Goal: Find specific page/section: Find specific page/section

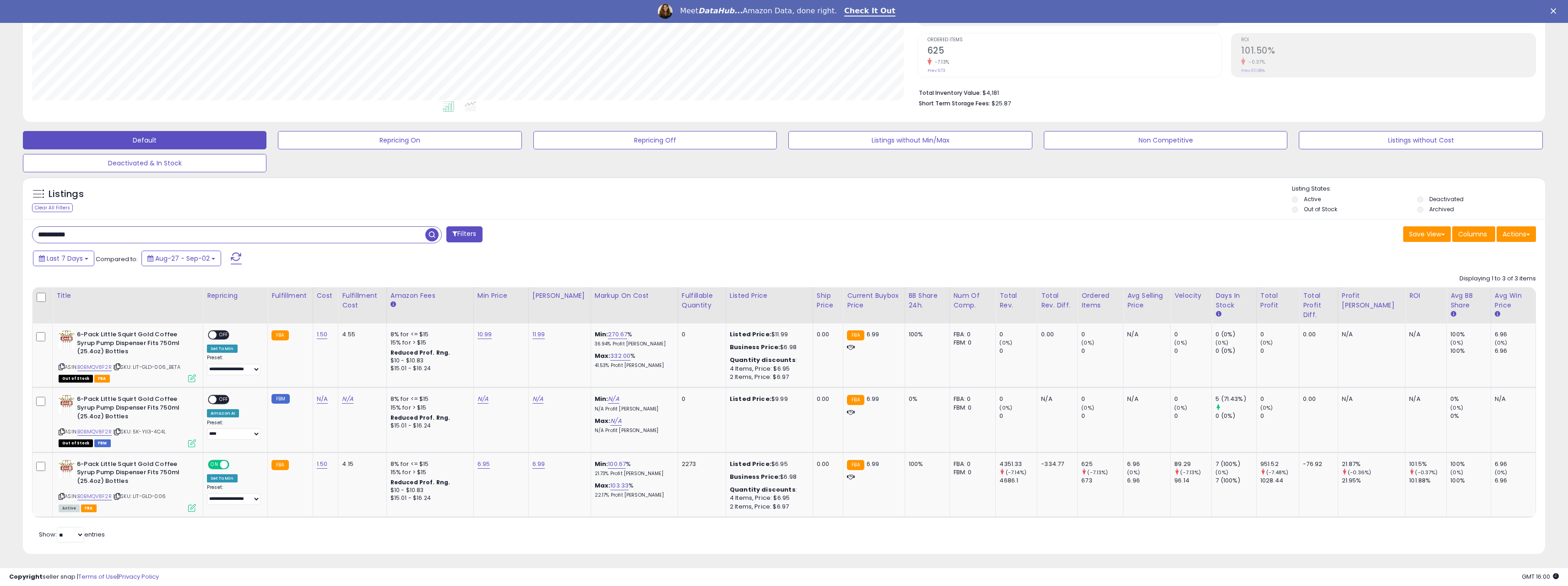
scroll to position [188, 886]
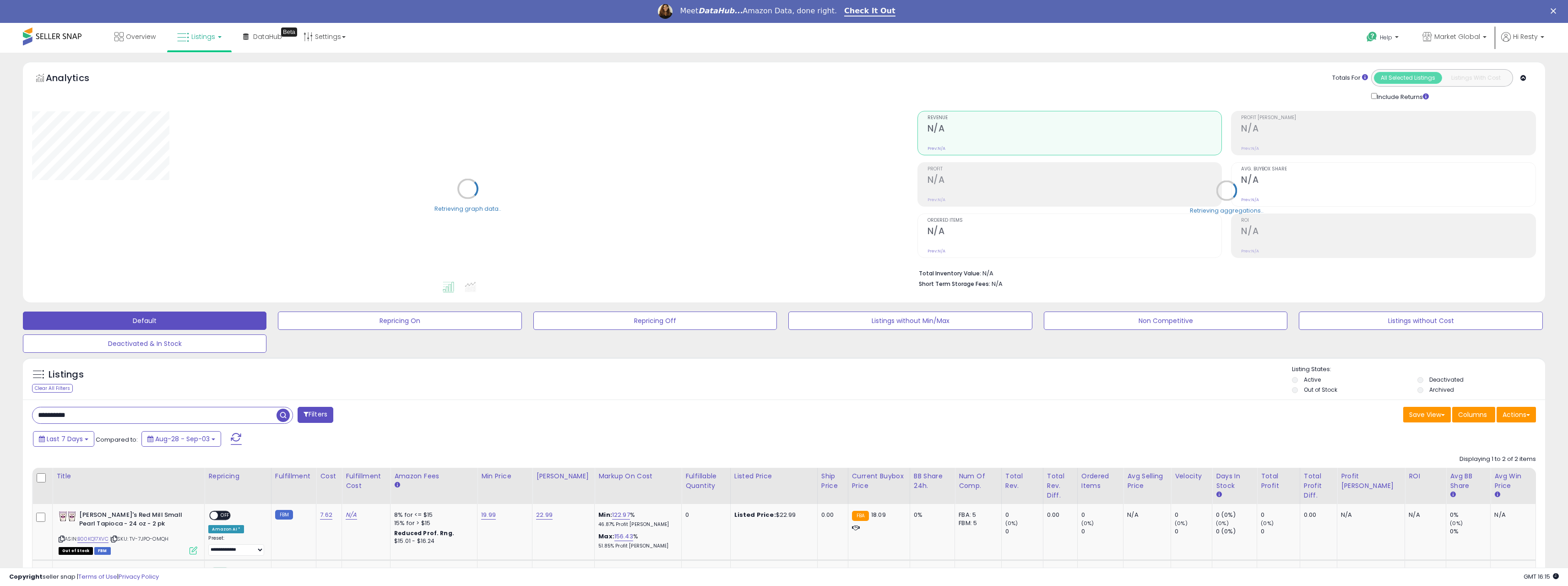
scroll to position [46, 0]
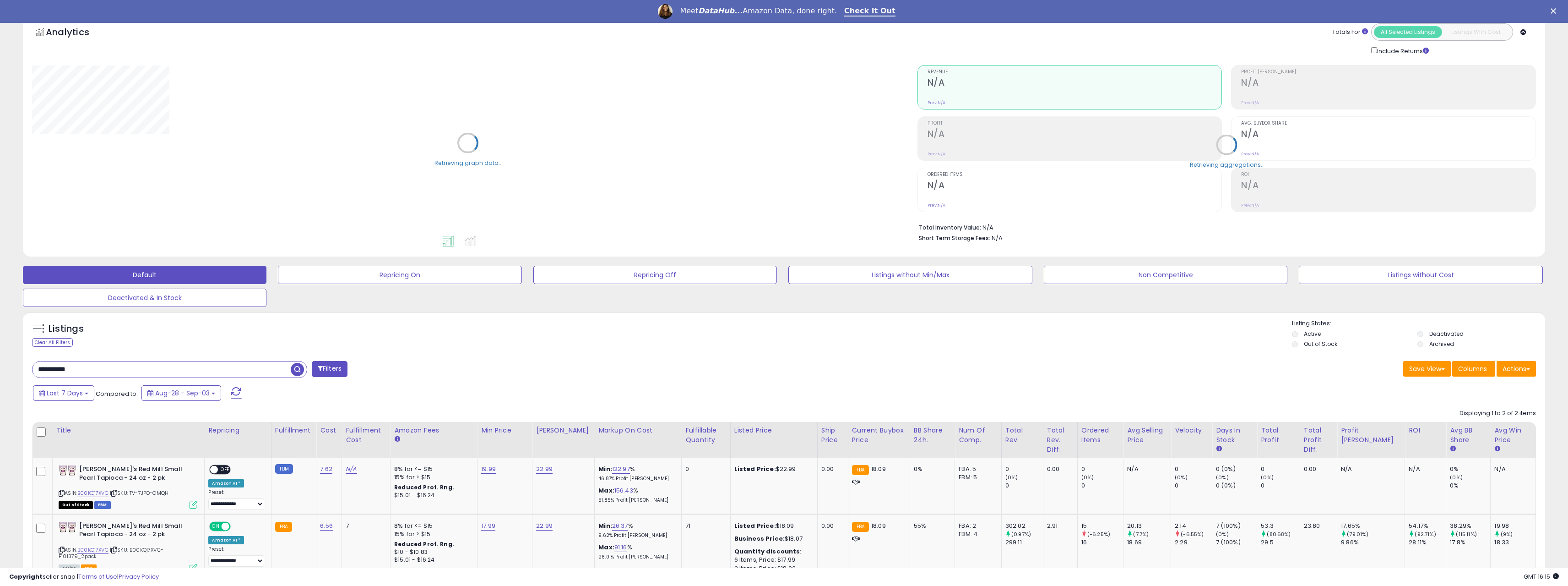
drag, startPoint x: 93, startPoint y: 370, endPoint x: -7, endPoint y: 372, distance: 100.0
click at [0, 372] on html "Unable to login Retrieving listings data.. has not yet accepted the Terms of Us…" at bounding box center [784, 247] width 1568 height 586
paste input "text"
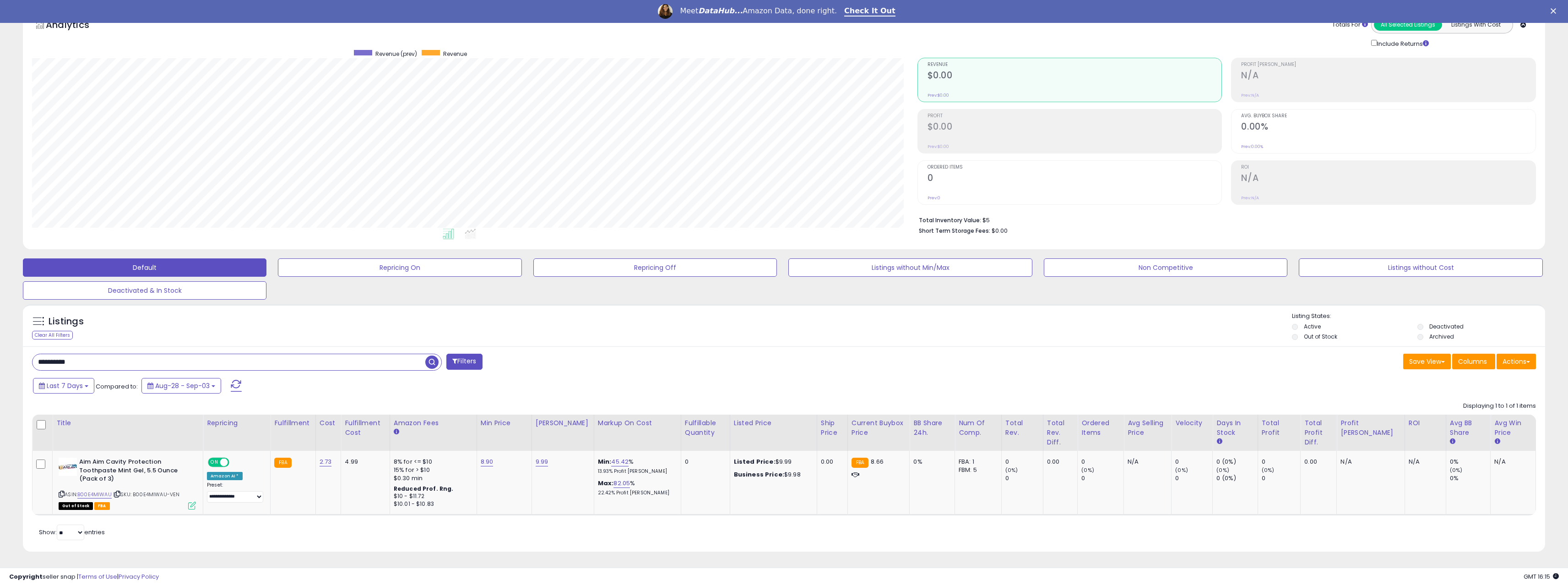
scroll to position [188, 886]
drag, startPoint x: 90, startPoint y: 361, endPoint x: 27, endPoint y: 364, distance: 63.1
click at [27, 364] on div "**********" at bounding box center [404, 363] width 759 height 18
paste input "text"
click at [433, 369] on span "button" at bounding box center [432, 362] width 13 height 13
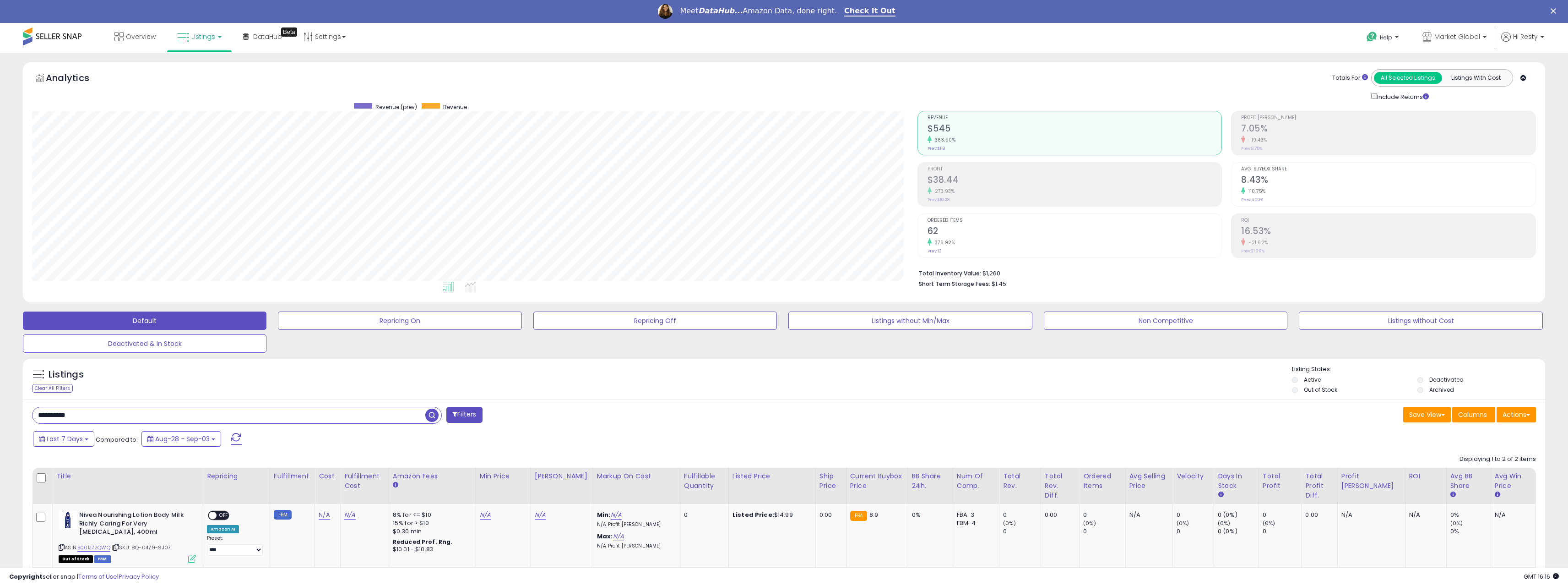
click at [761, 388] on div "Listings Clear All Filters Listing States:" at bounding box center [784, 380] width 1522 height 31
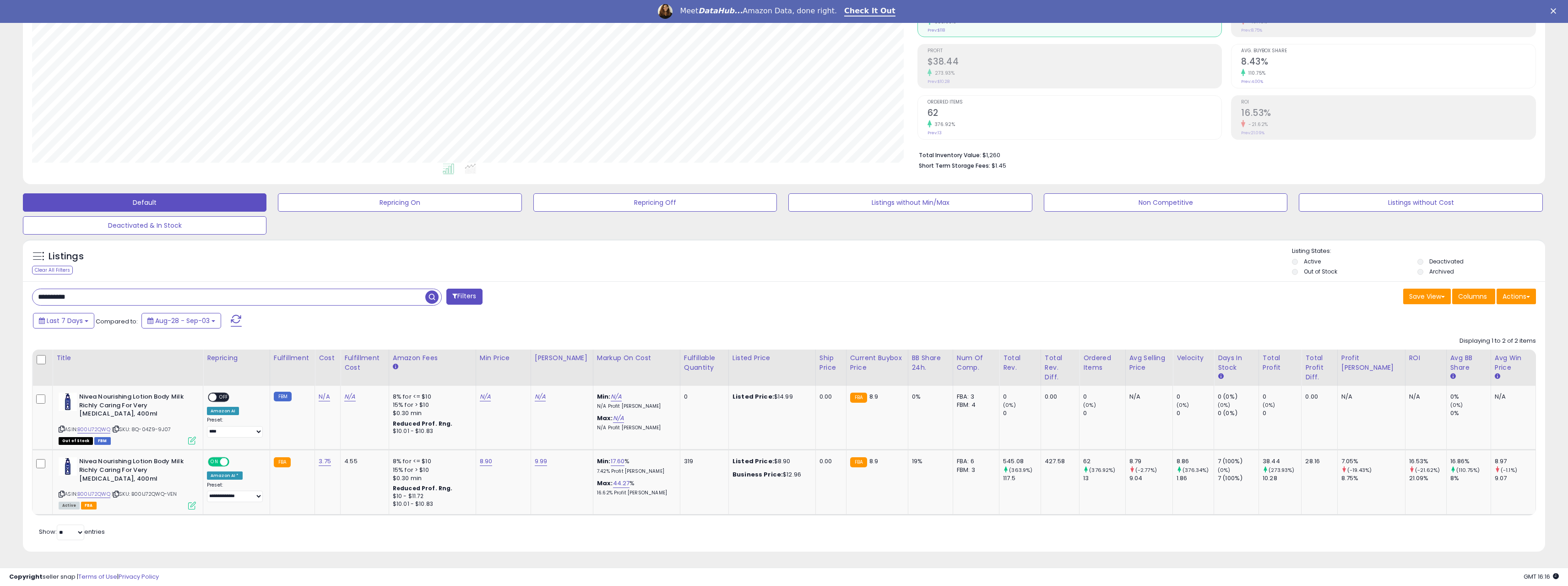
drag, startPoint x: 62, startPoint y: 293, endPoint x: 8, endPoint y: 295, distance: 54.0
click at [7, 295] on div "**********" at bounding box center [784, 253] width 1559 height 620
type input "*"
paste input "**********"
click at [428, 295] on span "button" at bounding box center [432, 297] width 13 height 13
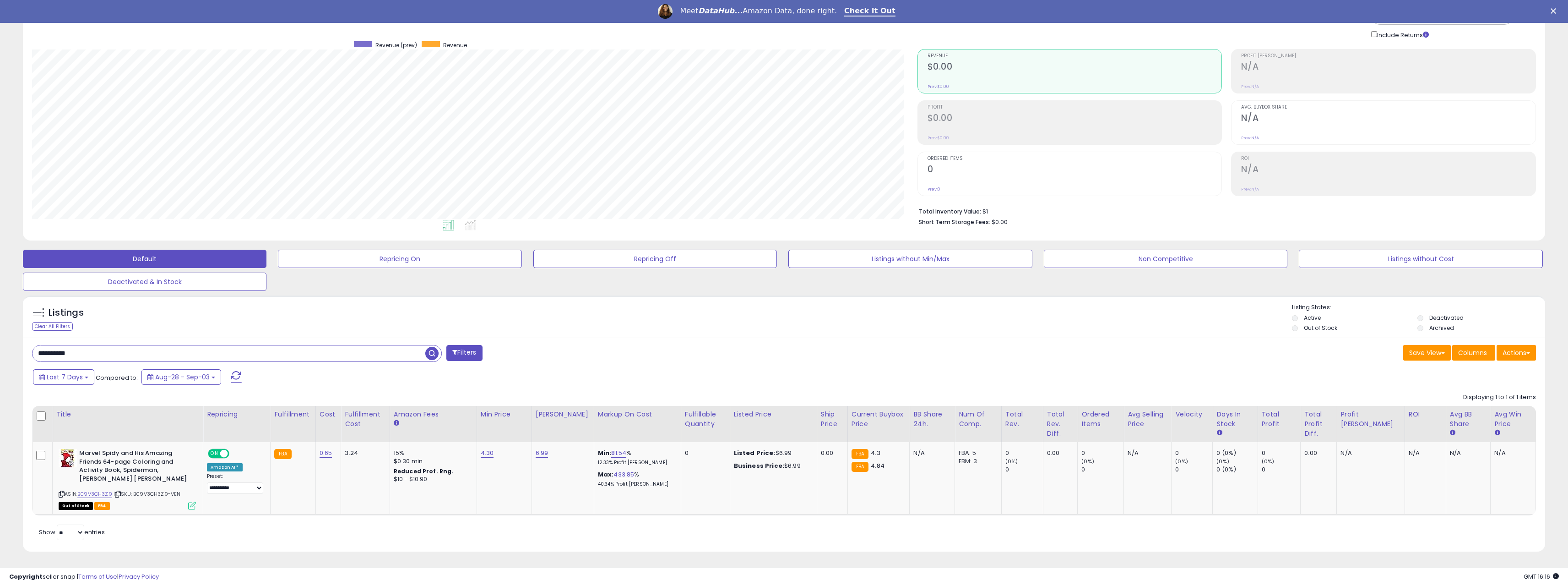
scroll to position [188, 886]
click at [59, 357] on input "**********" at bounding box center [228, 353] width 393 height 16
paste input "text"
click at [435, 358] on span "button" at bounding box center [432, 353] width 13 height 13
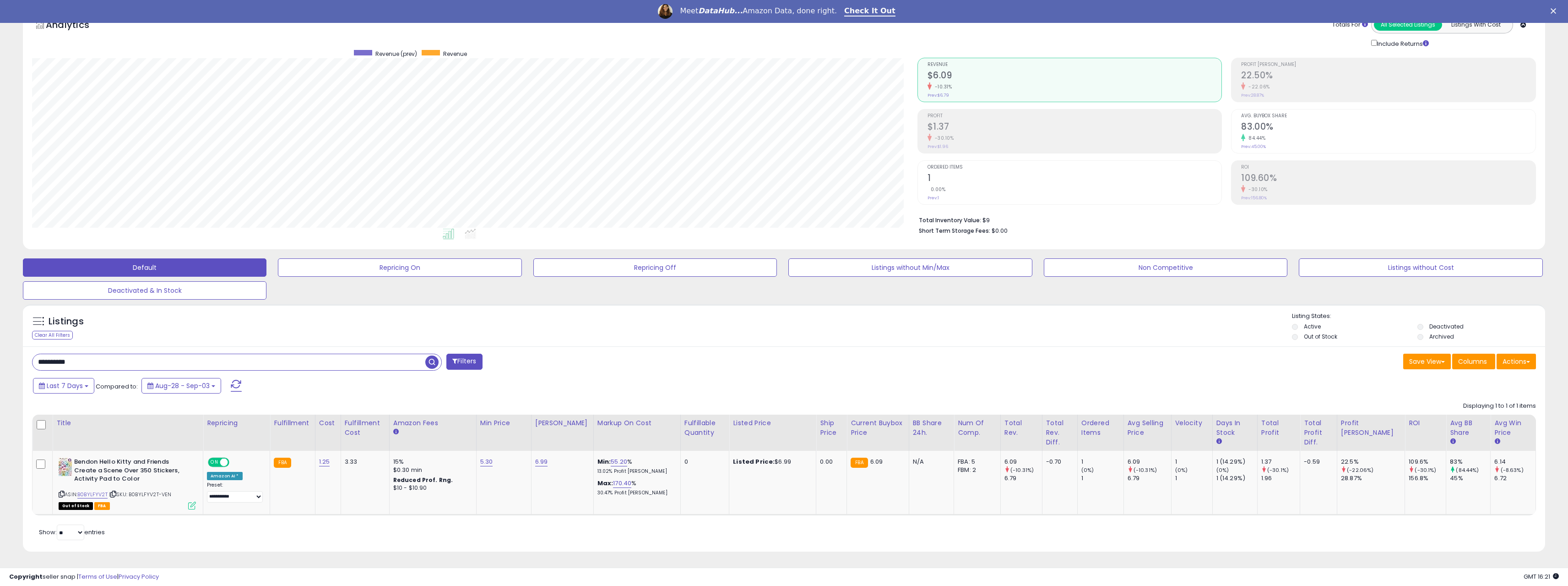
drag, startPoint x: 98, startPoint y: 361, endPoint x: -49, endPoint y: 360, distance: 147.0
click at [0, 360] on html "Unable to login Retrieving listings data.. has not yet accepted the Terms of Us…" at bounding box center [784, 240] width 1568 height 586
paste input "text"
click at [427, 362] on span "button" at bounding box center [432, 362] width 13 height 13
drag, startPoint x: 89, startPoint y: 357, endPoint x: 43, endPoint y: 362, distance: 46.3
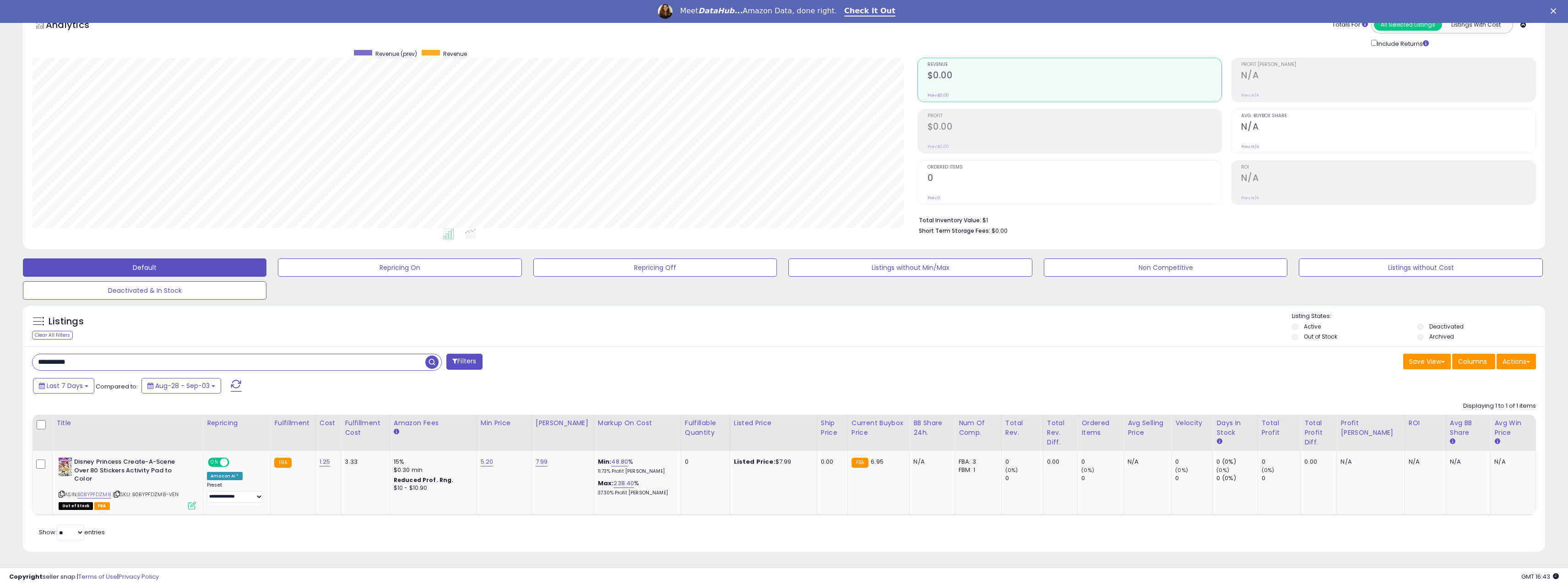
click at [34, 362] on input "**********" at bounding box center [228, 362] width 393 height 16
paste input "text"
click at [427, 356] on span "button" at bounding box center [432, 362] width 13 height 13
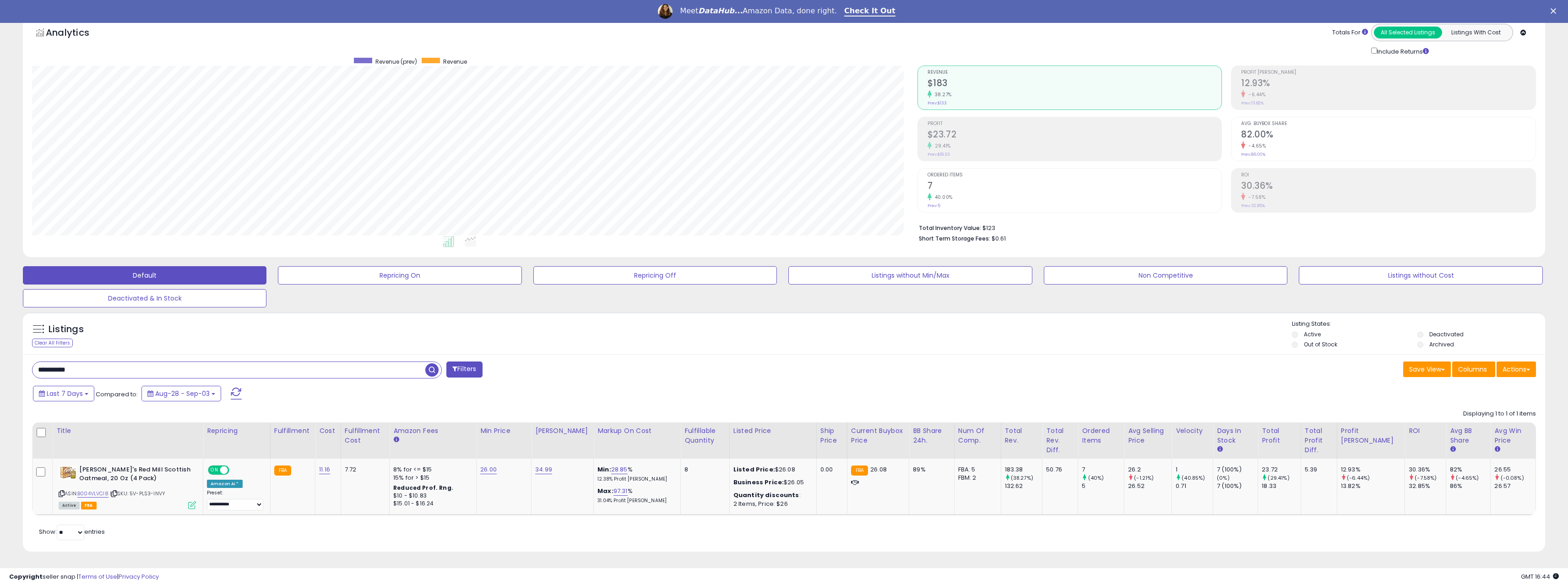
drag, startPoint x: 113, startPoint y: 373, endPoint x: 5, endPoint y: 372, distance: 108.0
click at [5, 372] on div "**********" at bounding box center [784, 289] width 1559 height 546
paste input "text"
click at [432, 372] on span "button" at bounding box center [432, 370] width 13 height 13
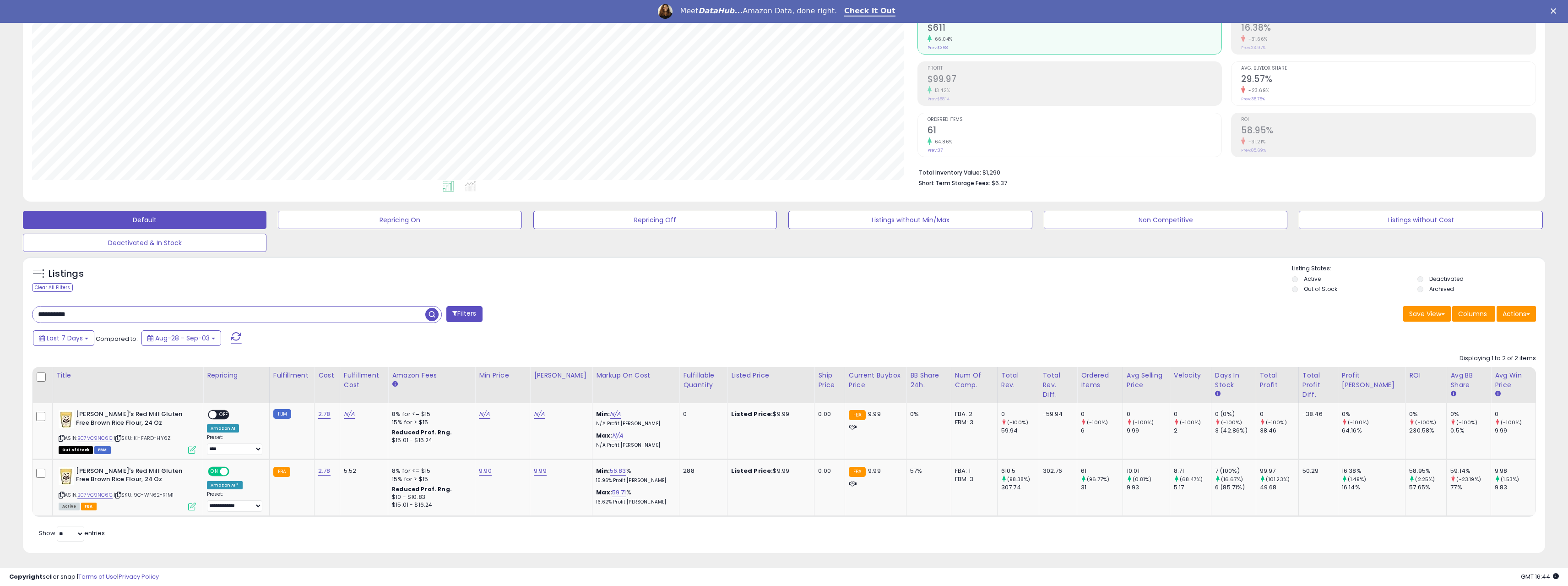
drag, startPoint x: 95, startPoint y: 312, endPoint x: 19, endPoint y: 314, distance: 76.0
click at [19, 314] on div "Listings Clear All Filters" at bounding box center [783, 408] width 1536 height 312
paste input "text"
click at [436, 312] on span "button" at bounding box center [432, 314] width 13 height 13
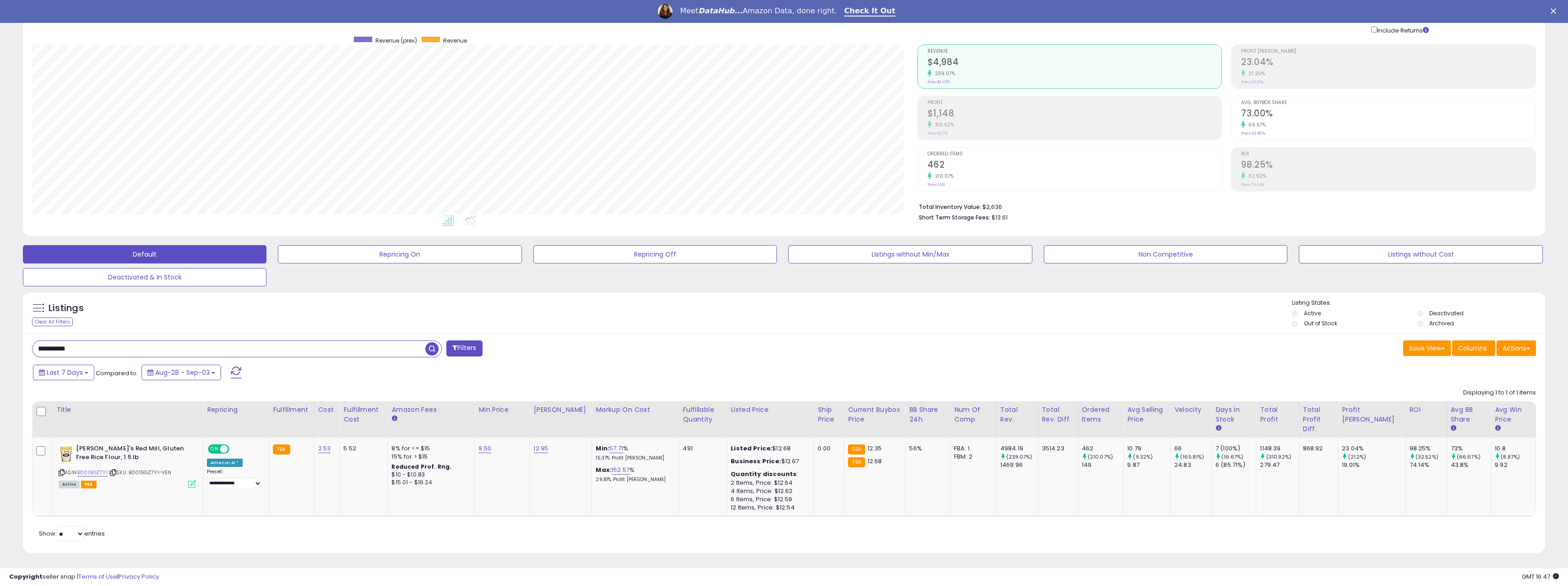
drag, startPoint x: 103, startPoint y: 350, endPoint x: 42, endPoint y: 351, distance: 61.0
click at [7, 347] on div "**********" at bounding box center [784, 280] width 1559 height 569
paste input "text"
click at [431, 348] on span "button" at bounding box center [432, 349] width 13 height 13
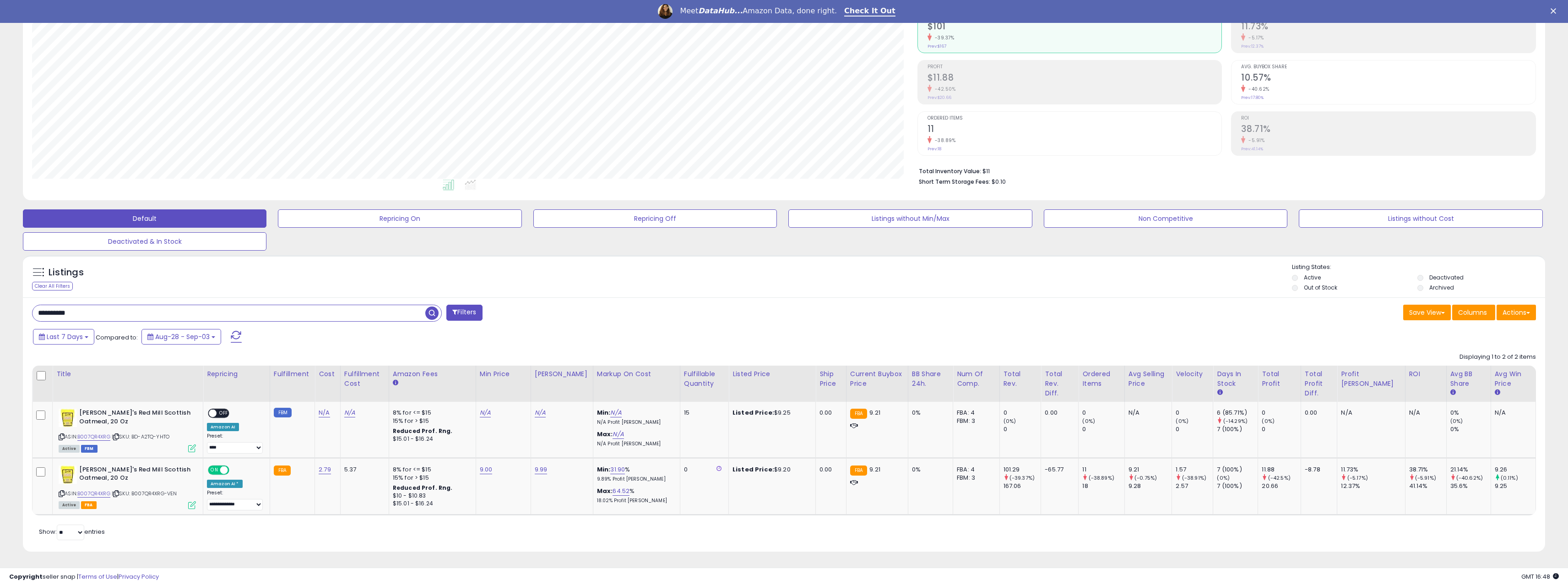
drag, startPoint x: 97, startPoint y: 314, endPoint x: 32, endPoint y: 322, distance: 65.5
click at [32, 322] on div "**********" at bounding box center [404, 314] width 759 height 18
paste input "text"
click at [433, 312] on span "button" at bounding box center [432, 313] width 13 height 13
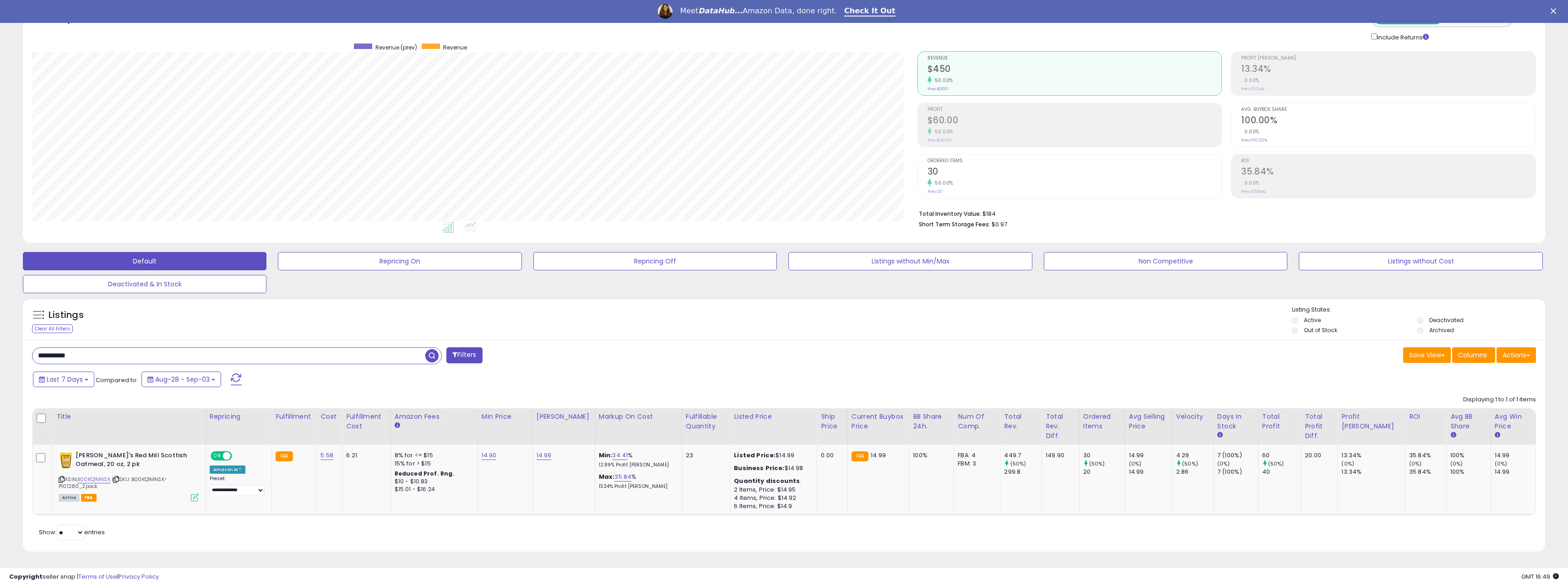
drag, startPoint x: 92, startPoint y: 355, endPoint x: -16, endPoint y: 358, distance: 108.0
click at [0, 358] on html "Unable to login Retrieving listings data.. has not yet accepted the Terms of Us…" at bounding box center [784, 233] width 1568 height 586
paste input "text"
click at [432, 358] on span "button" at bounding box center [432, 356] width 13 height 13
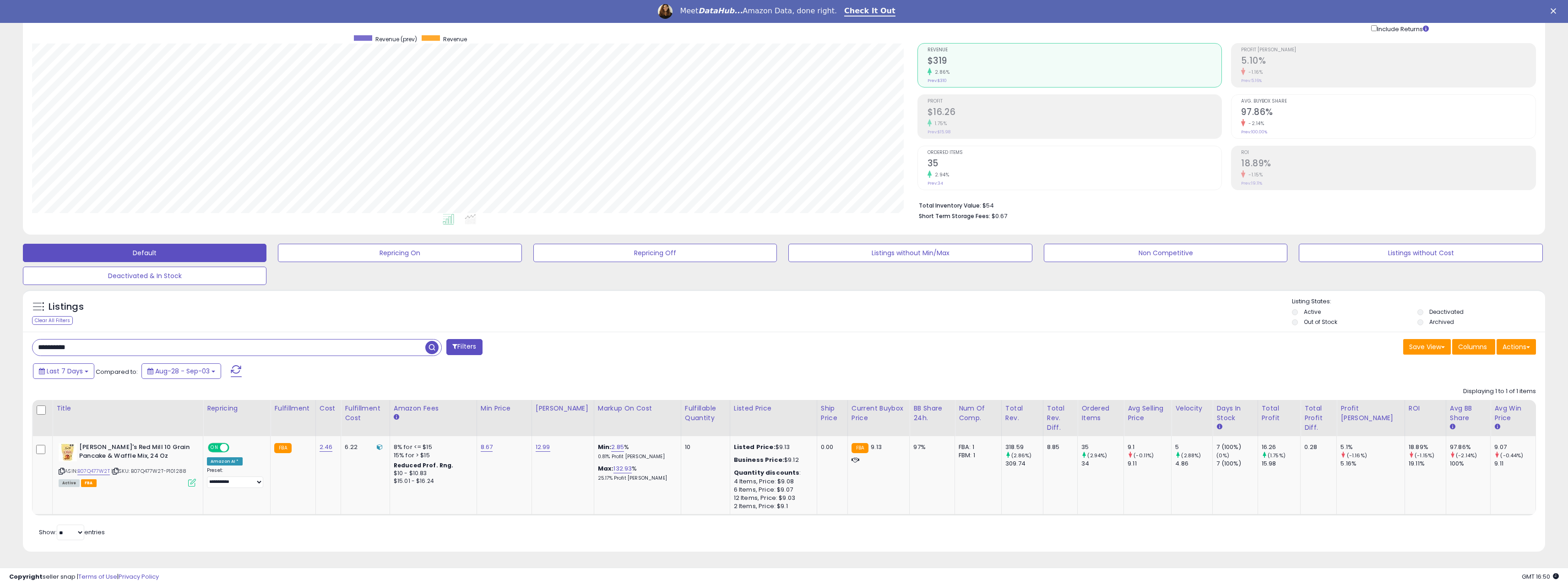
click at [93, 358] on div "**********" at bounding box center [784, 442] width 1522 height 221
drag, startPoint x: 91, startPoint y: 351, endPoint x: 34, endPoint y: 352, distance: 57.0
click at [34, 352] on input "**********" at bounding box center [228, 347] width 393 height 16
paste input "text"
click at [434, 345] on span "button" at bounding box center [432, 348] width 13 height 13
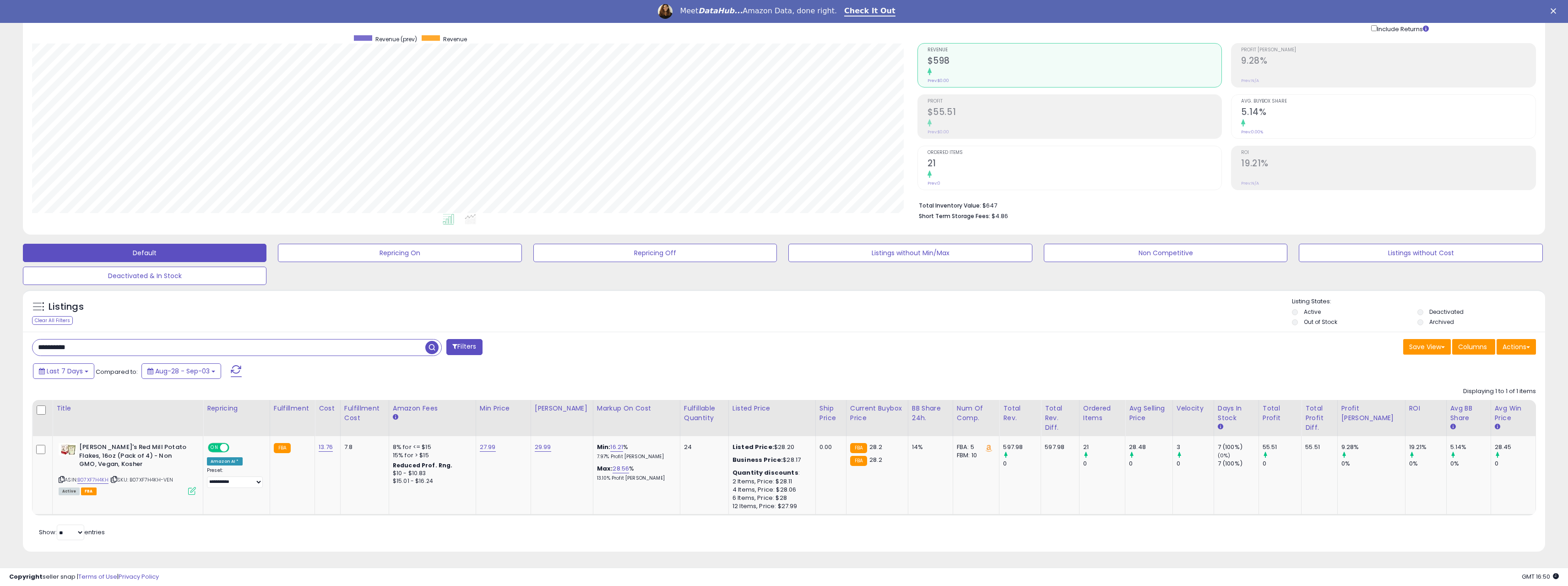
drag, startPoint x: 34, startPoint y: 351, endPoint x: 29, endPoint y: 351, distance: 5.0
click at [29, 351] on div "**********" at bounding box center [404, 348] width 759 height 18
paste input "text"
click at [427, 350] on span "button" at bounding box center [432, 348] width 13 height 13
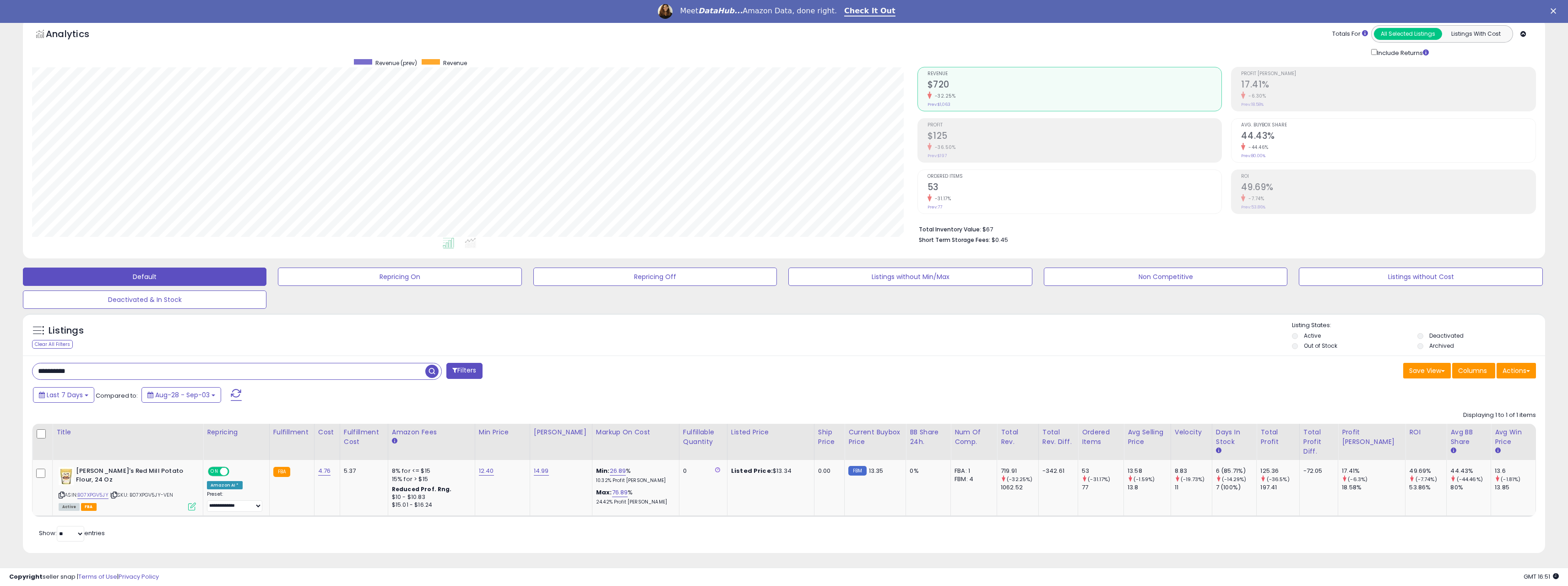
drag, startPoint x: 83, startPoint y: 373, endPoint x: 2, endPoint y: 373, distance: 81.0
click at [2, 373] on div "**********" at bounding box center [784, 298] width 1568 height 579
paste input "text"
click at [428, 374] on span "button" at bounding box center [432, 372] width 13 height 13
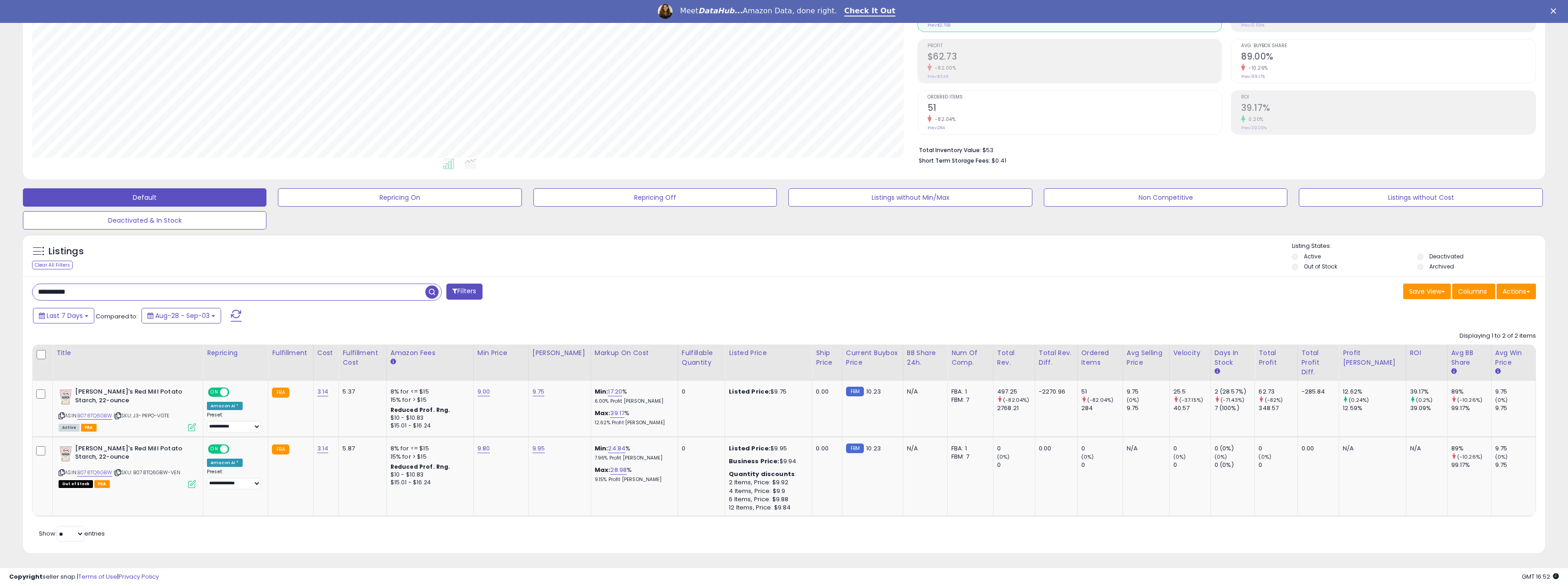
drag, startPoint x: 108, startPoint y: 292, endPoint x: 10, endPoint y: 293, distance: 98.0
click at [10, 293] on div "**********" at bounding box center [784, 251] width 1559 height 626
paste input "text"
click at [433, 297] on span "button" at bounding box center [432, 292] width 13 height 13
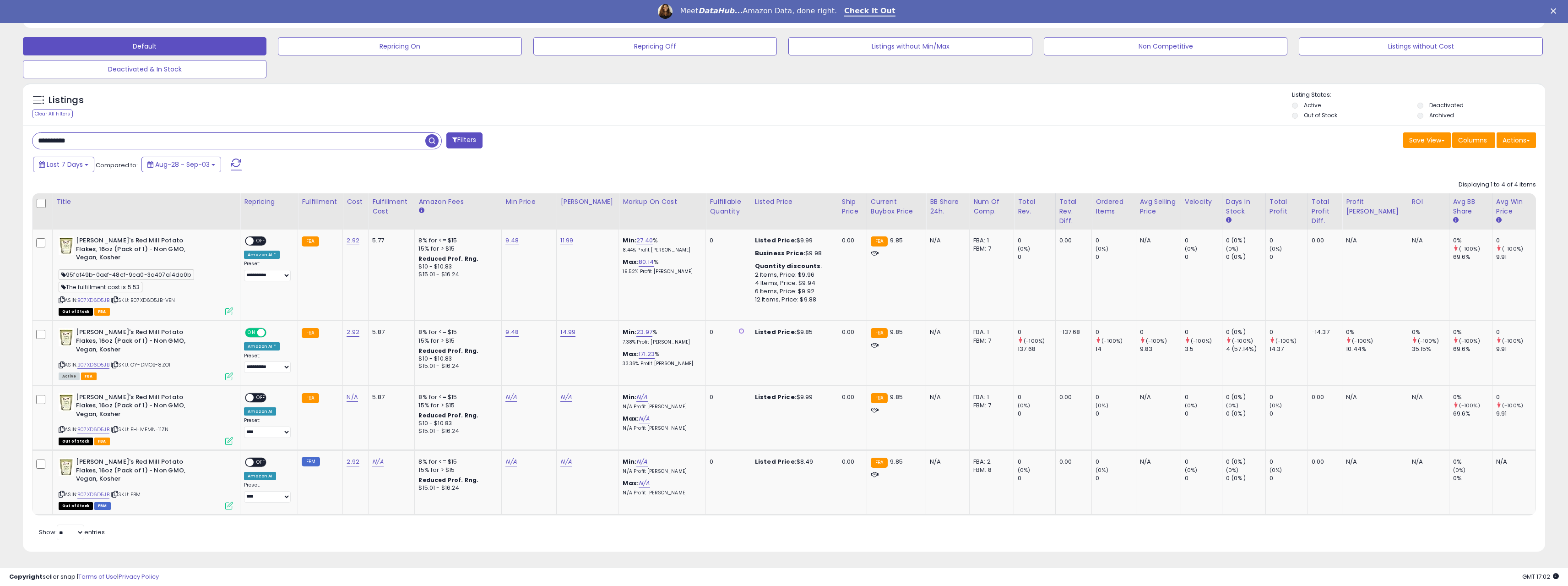
drag, startPoint x: 82, startPoint y: 139, endPoint x: -24, endPoint y: 138, distance: 106.0
click at [0, 138] on html "Unable to login Retrieving listings data.. has not yet accepted the Terms of Us…" at bounding box center [784, 18] width 1568 height 586
paste input "text"
click at [430, 140] on span "button" at bounding box center [432, 141] width 13 height 13
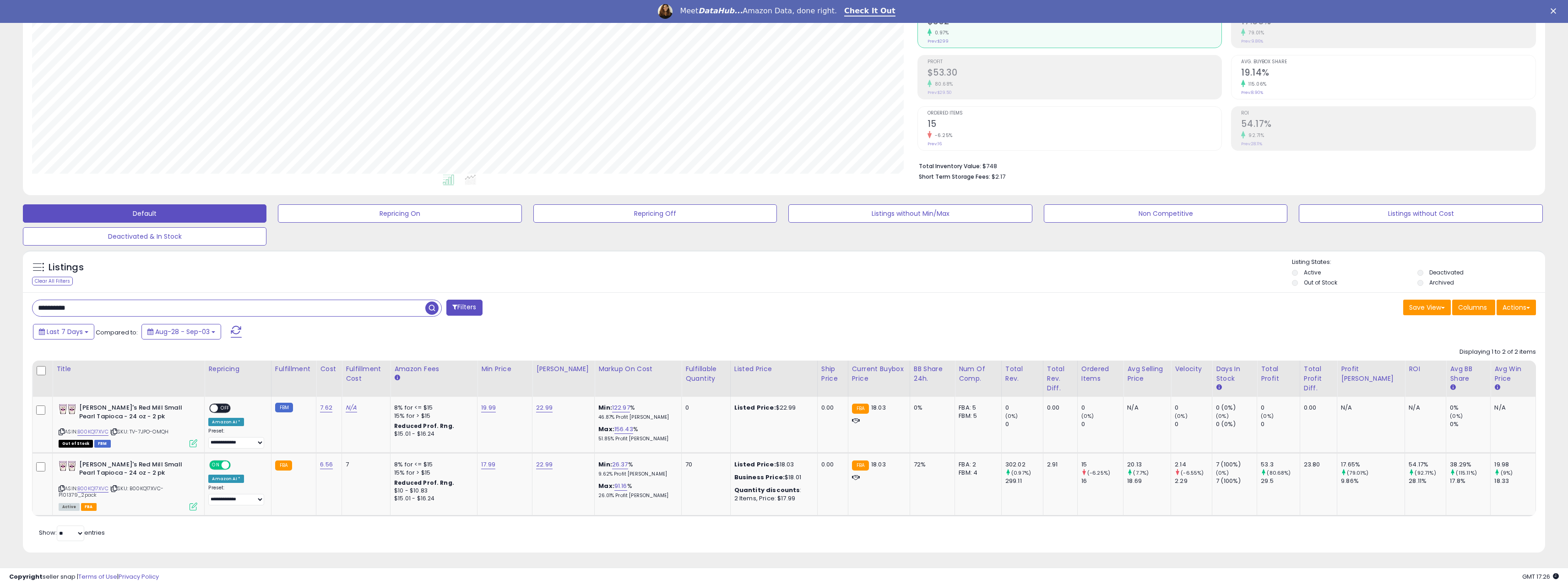
drag, startPoint x: 99, startPoint y: 313, endPoint x: 7, endPoint y: 309, distance: 92.1
click at [0, 313] on html "Unable to login Retrieving listings data.. has not yet accepted the Terms of Us…" at bounding box center [784, 186] width 1568 height 586
paste input "text"
click at [429, 310] on span "button" at bounding box center [432, 308] width 13 height 13
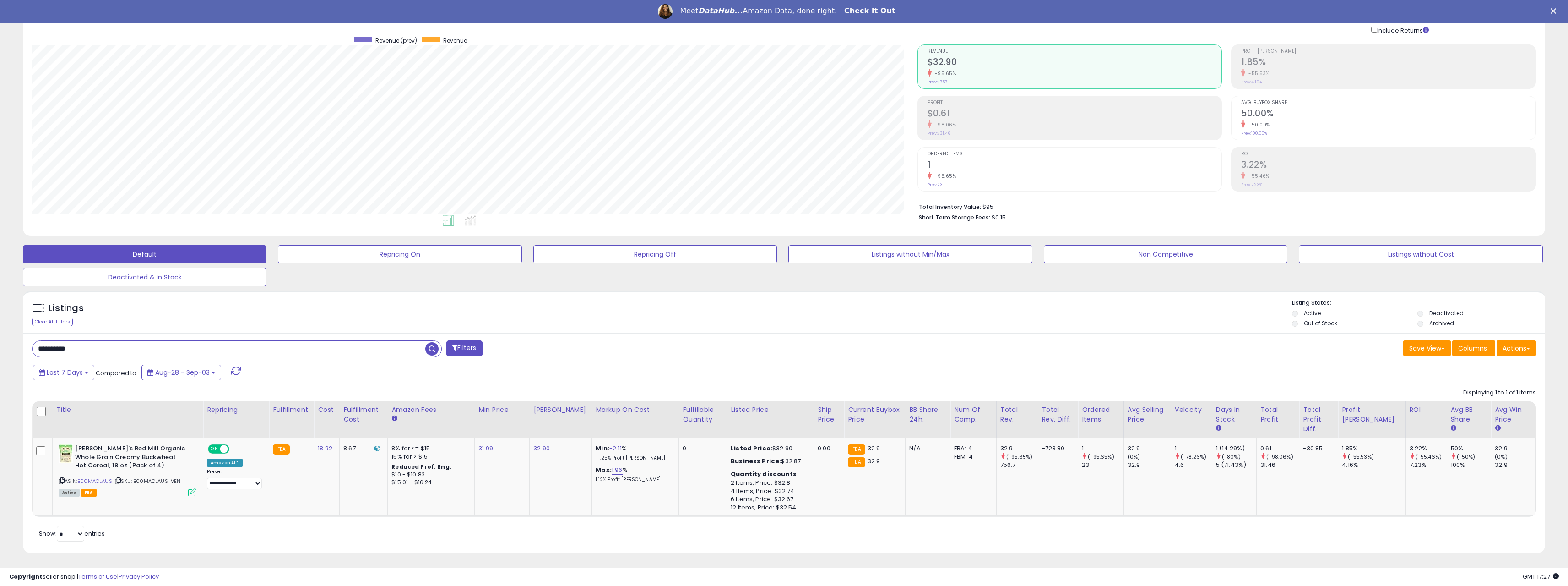
drag, startPoint x: 103, startPoint y: 345, endPoint x: 52, endPoint y: 352, distance: 51.5
click at [16, 353] on div "Listings Clear All Filters" at bounding box center [783, 425] width 1536 height 278
paste input "text"
click at [427, 345] on span "button" at bounding box center [432, 349] width 13 height 13
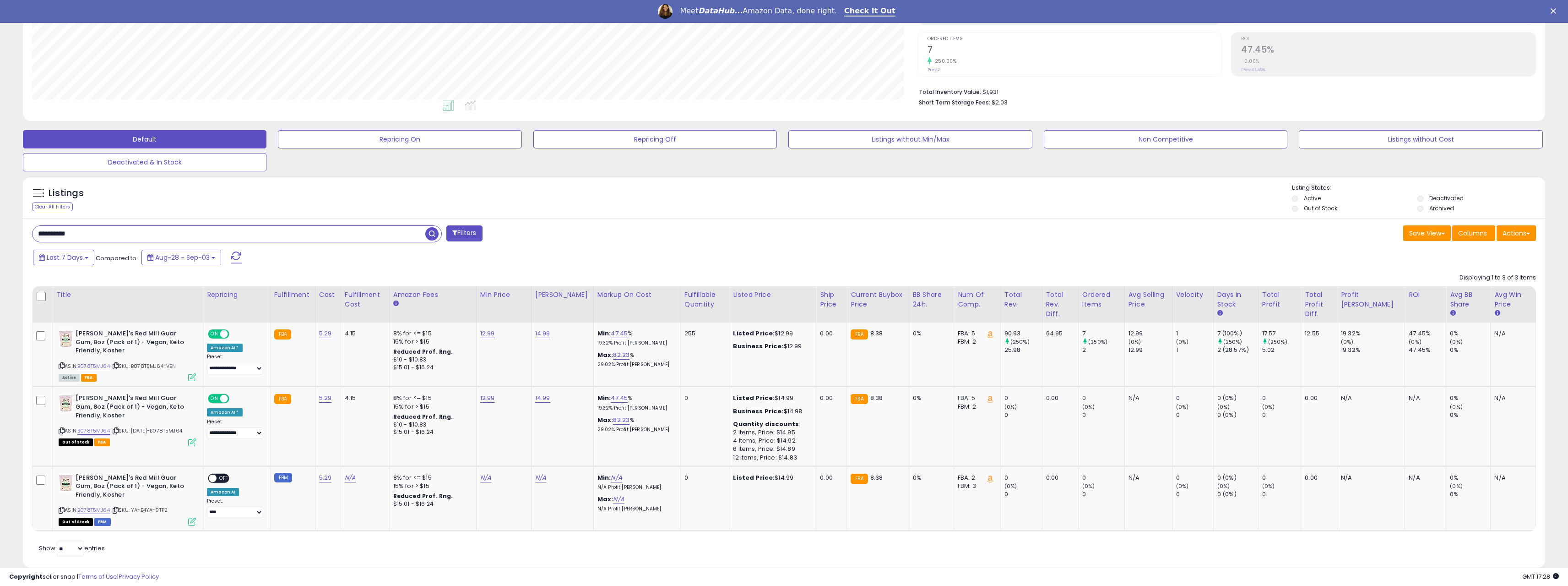
drag, startPoint x: -26, startPoint y: 230, endPoint x: -47, endPoint y: 228, distance: 21.1
click at [0, 228] on html "Unable to login Retrieving listings data.. has not yet accepted the Terms of Us…" at bounding box center [784, 111] width 1568 height 586
paste input "text"
click at [429, 237] on span "button" at bounding box center [432, 234] width 13 height 13
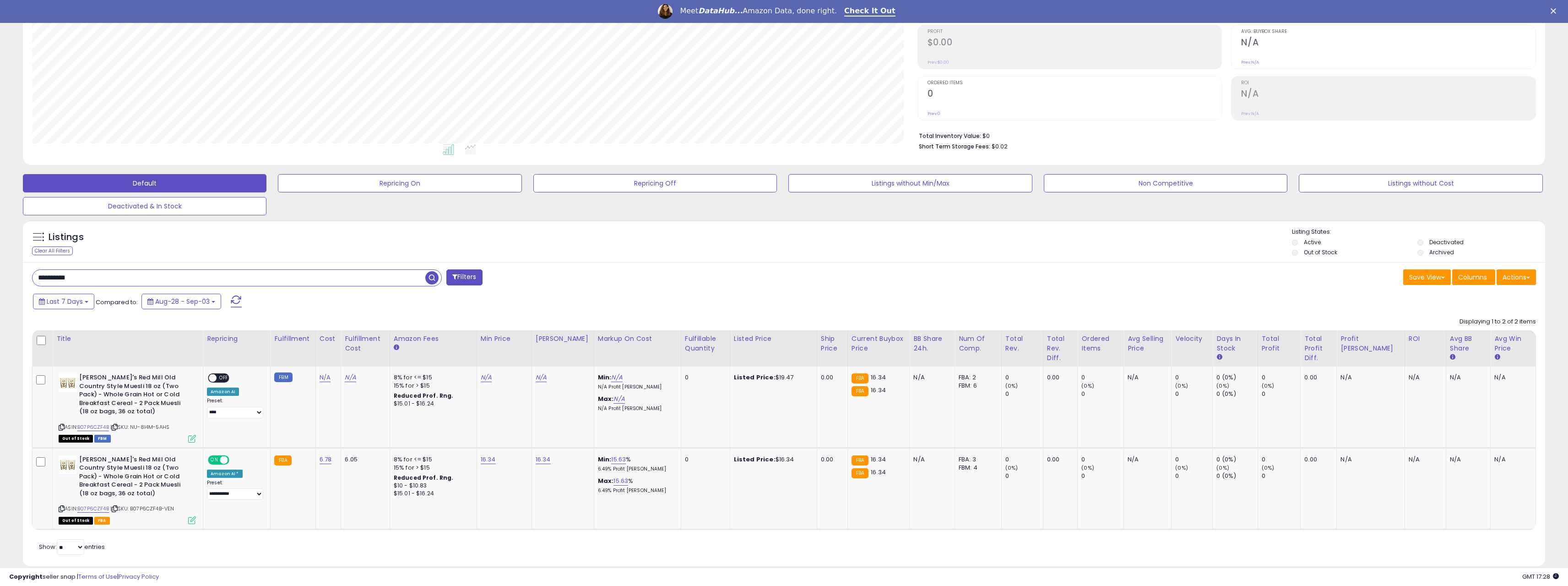
scroll to position [152, 0]
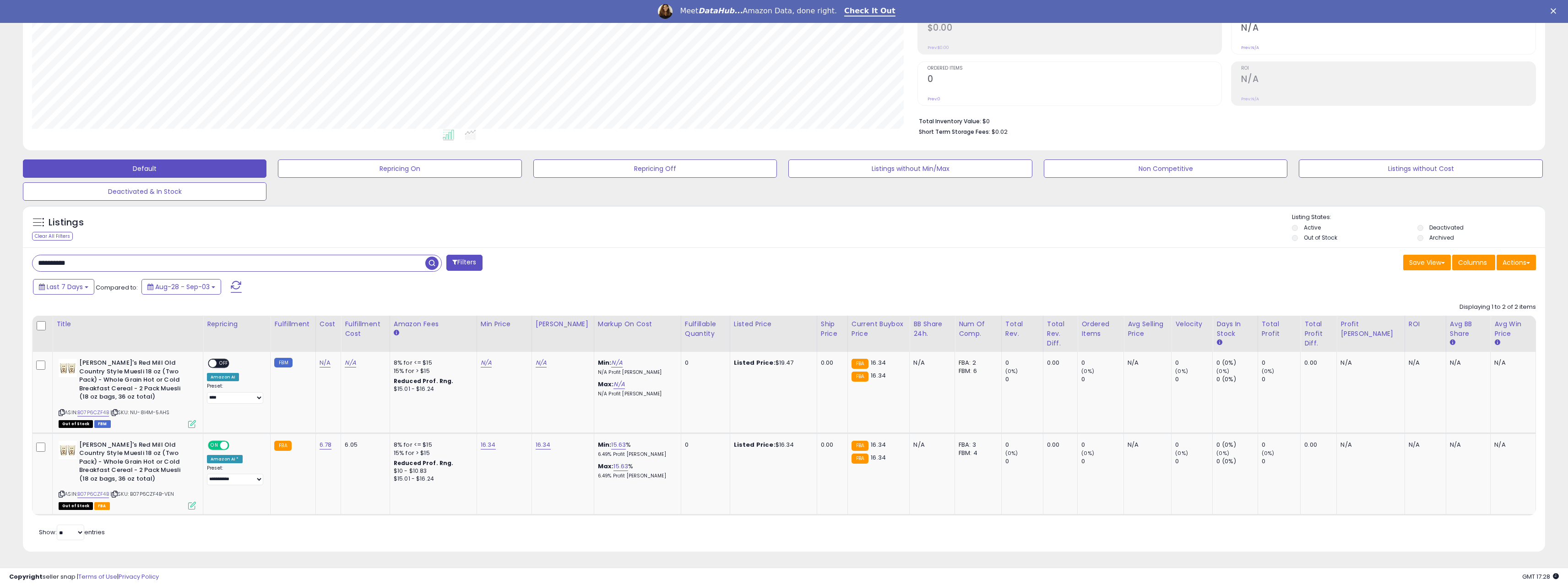
drag, startPoint x: 97, startPoint y: 266, endPoint x: 108, endPoint y: 267, distance: 11.0
click at [0, 265] on html "Unable to login Retrieving listings data.. has not yet accepted the Terms of Us…" at bounding box center [784, 141] width 1568 height 586
paste input "text"
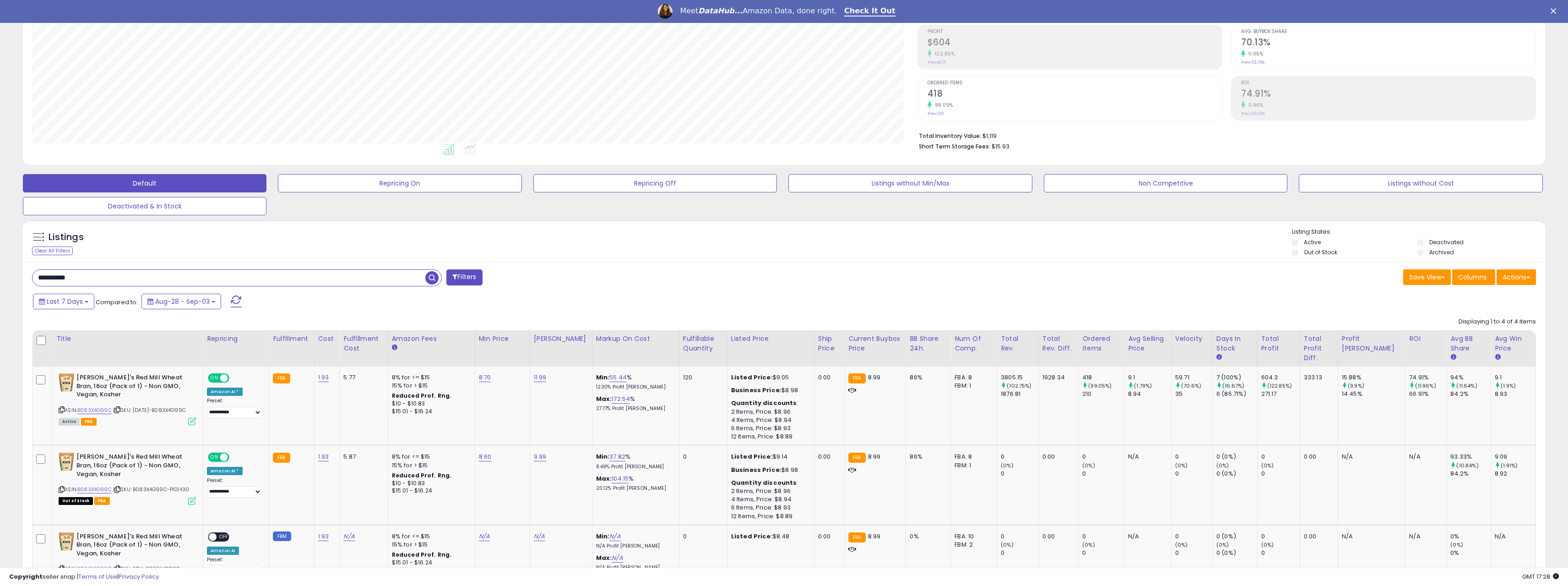
scroll to position [188, 886]
drag, startPoint x: 73, startPoint y: 279, endPoint x: 2, endPoint y: 279, distance: 71.0
click at [2, 279] on div "**********" at bounding box center [784, 328] width 1568 height 825
paste input "text"
click at [439, 278] on span "button" at bounding box center [432, 278] width 13 height 13
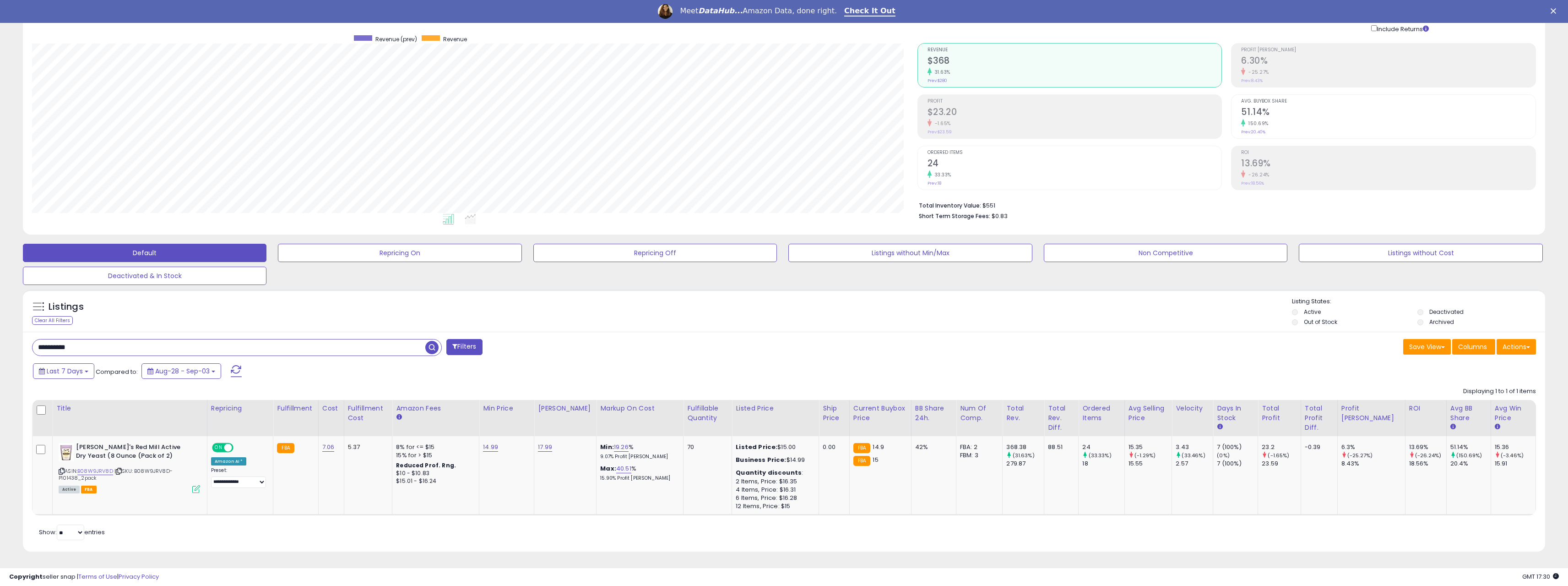
drag, startPoint x: 49, startPoint y: 346, endPoint x: -24, endPoint y: 348, distance: 73.0
click at [0, 348] on html "Unable to login Retrieving listings data.. has not yet accepted the Terms of Us…" at bounding box center [784, 225] width 1568 height 586
paste input "text"
click at [429, 347] on span "button" at bounding box center [432, 348] width 13 height 13
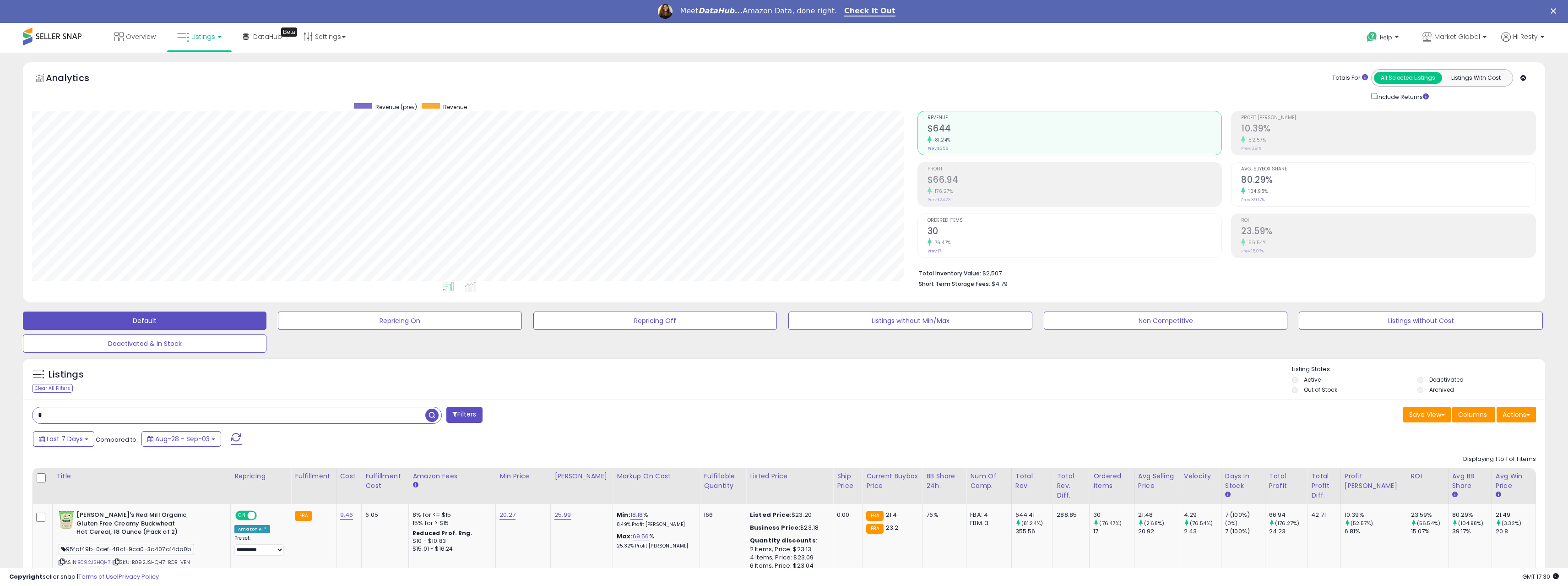
drag, startPoint x: 108, startPoint y: 415, endPoint x: 32, endPoint y: 418, distance: 76.1
click at [32, 418] on input "*" at bounding box center [228, 415] width 393 height 16
drag, startPoint x: 62, startPoint y: 421, endPoint x: 15, endPoint y: 420, distance: 47.0
click at [15, 420] on div "**********" at bounding box center [784, 347] width 1559 height 569
paste input "*********"
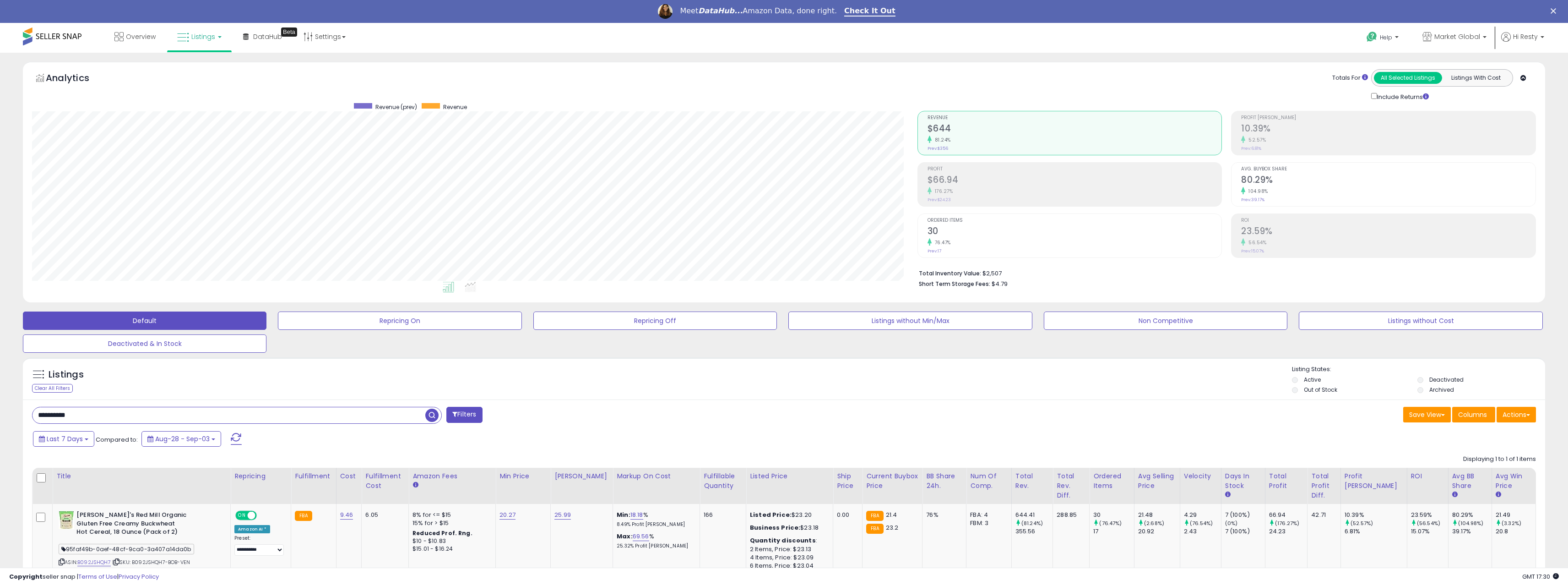
click at [431, 417] on span "button" at bounding box center [432, 415] width 13 height 13
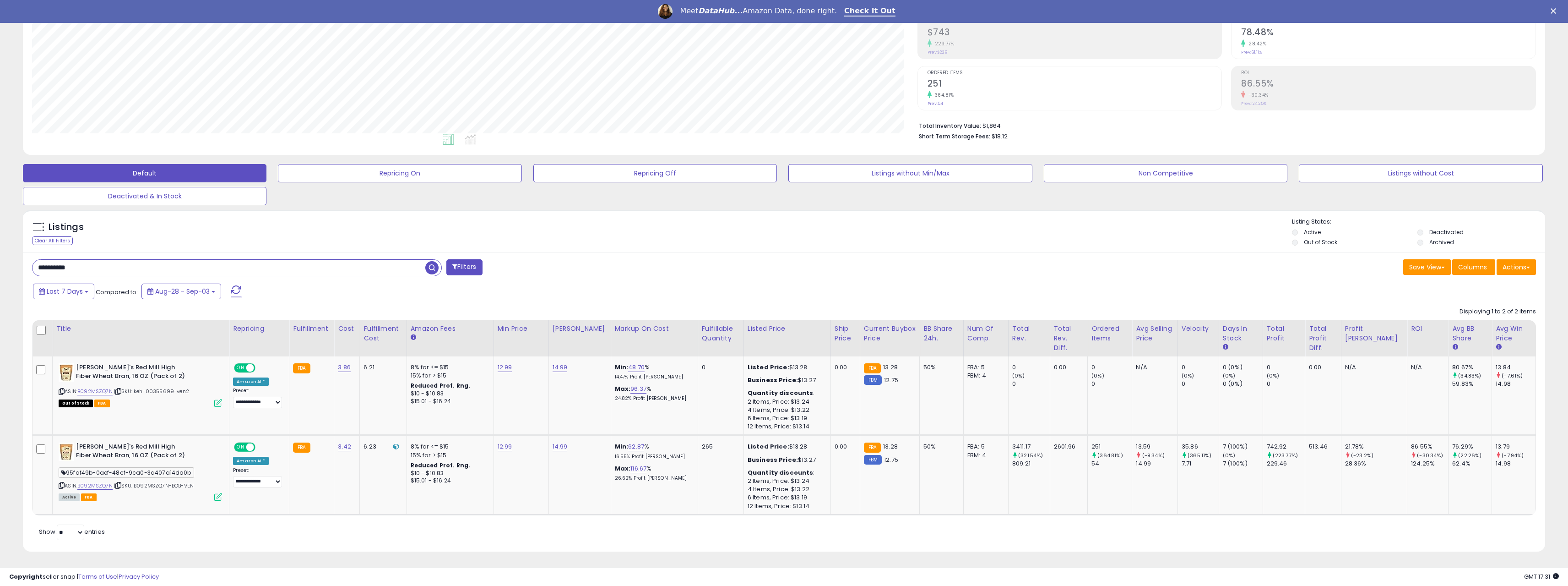
drag, startPoint x: 77, startPoint y: 266, endPoint x: -16, endPoint y: 266, distance: 93.0
click at [0, 266] on html "Unable to login Retrieving listings data.. has not yet accepted the Terms of Us…" at bounding box center [784, 146] width 1568 height 586
drag, startPoint x: 69, startPoint y: 267, endPoint x: -7, endPoint y: 266, distance: 76.0
click at [0, 266] on html "Unable to login Retrieving listings data.. has not yet accepted the Terms of Us…" at bounding box center [784, 146] width 1568 height 586
paste input "*********"
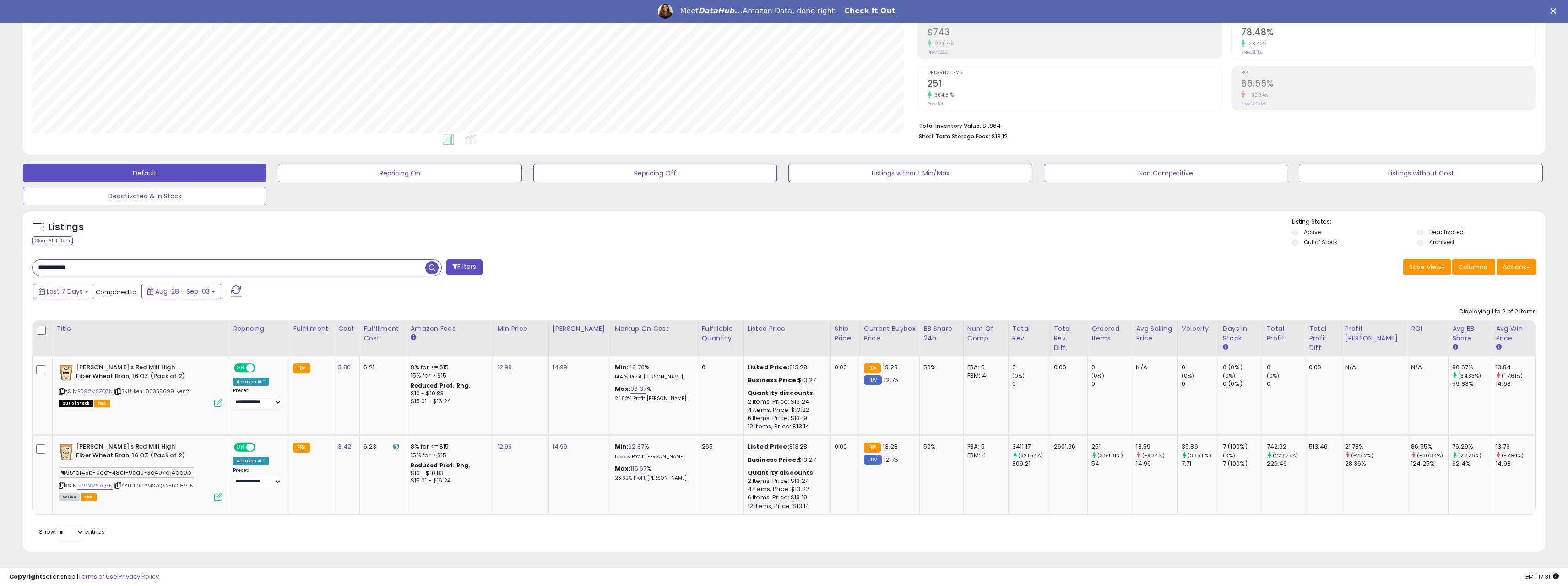
click at [428, 263] on span "button" at bounding box center [432, 268] width 13 height 13
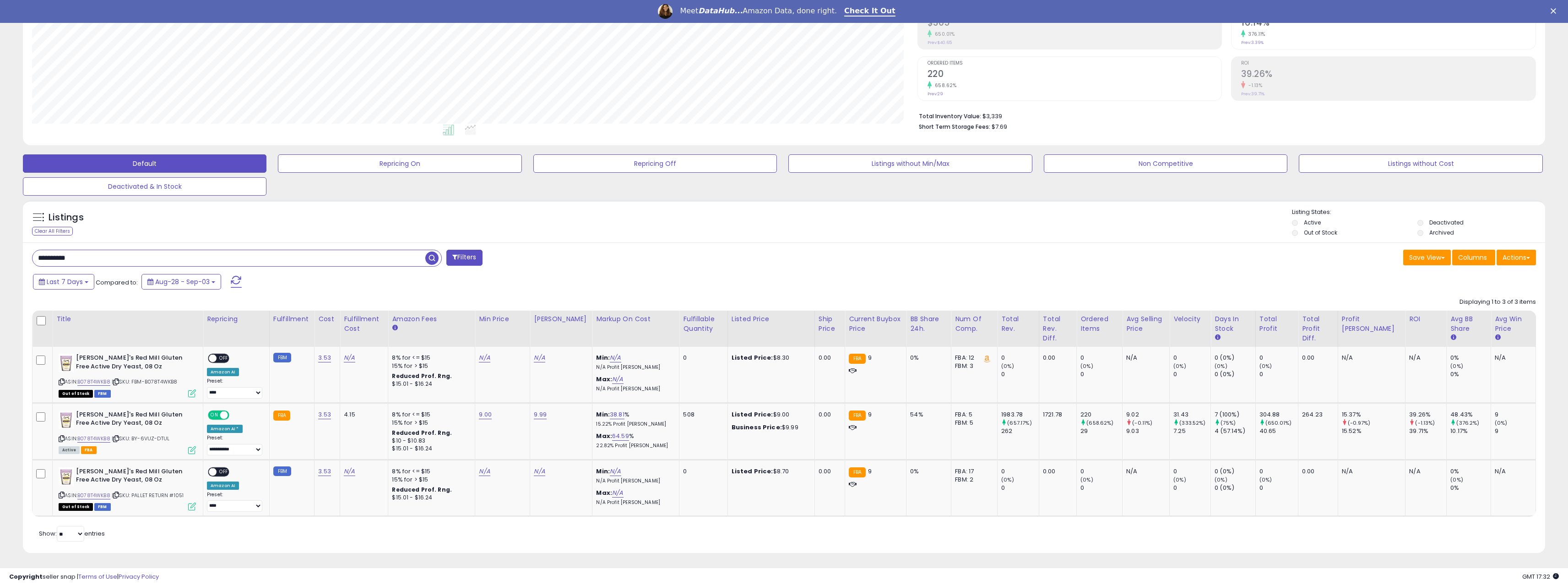
drag, startPoint x: 97, startPoint y: 263, endPoint x: -33, endPoint y: 261, distance: 130.0
click at [0, 261] on html "Unable to login Retrieving listings data.. has not yet accepted the Terms of Us…" at bounding box center [784, 136] width 1568 height 586
paste input "text"
click at [431, 259] on span "button" at bounding box center [432, 258] width 13 height 13
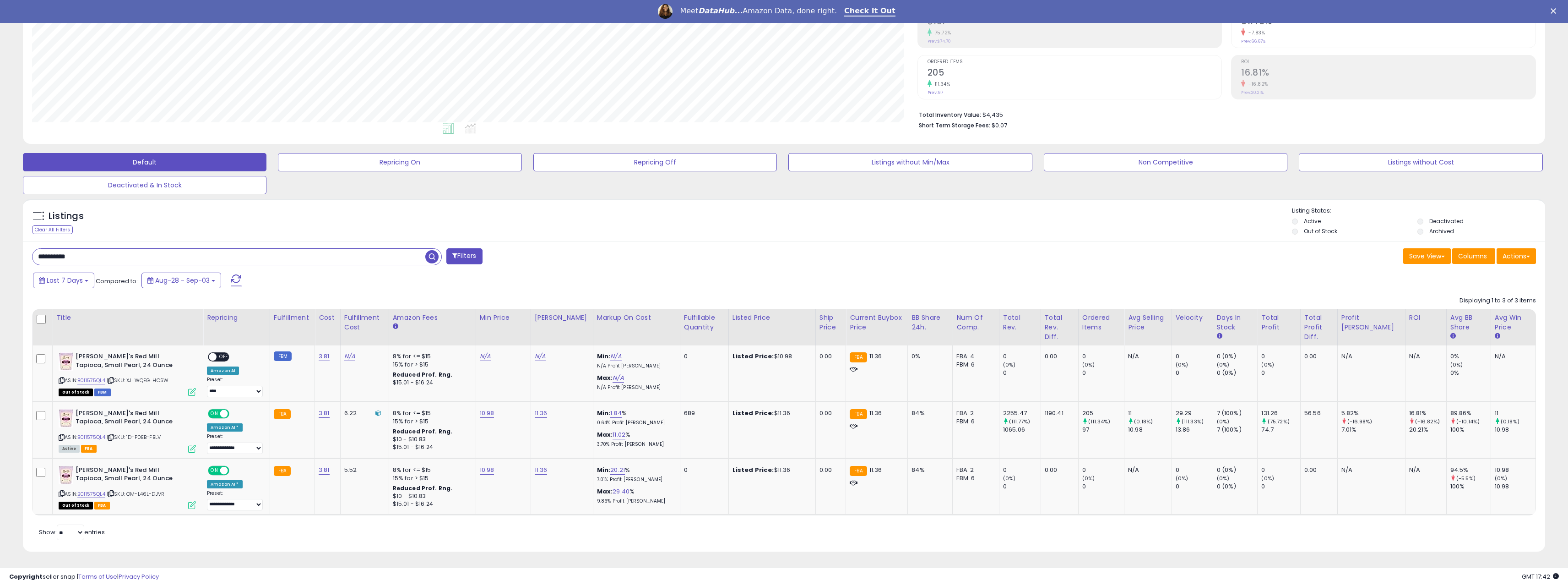
drag, startPoint x: 64, startPoint y: 260, endPoint x: -83, endPoint y: 260, distance: 147.0
click at [0, 260] on html "Unable to login Retrieving listings data.. has not yet accepted the Terms of Us…" at bounding box center [784, 135] width 1568 height 586
paste input "text"
click at [429, 256] on span "button" at bounding box center [432, 257] width 13 height 13
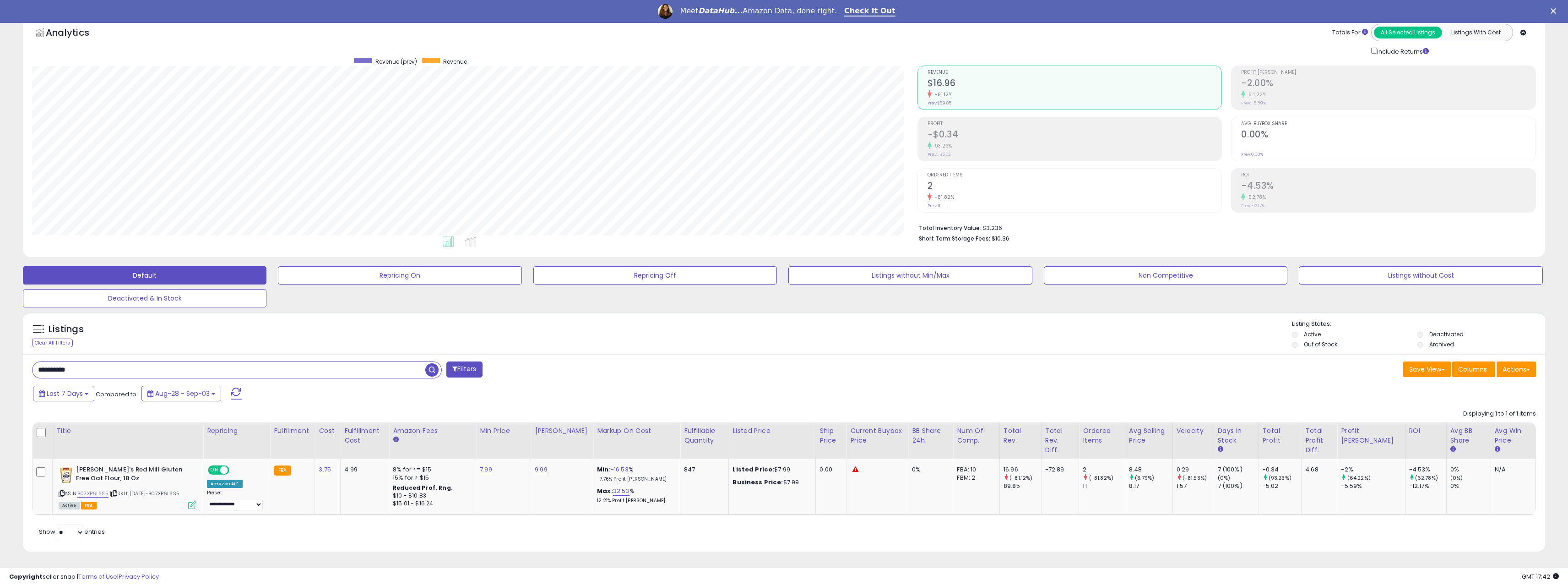
drag, startPoint x: 113, startPoint y: 374, endPoint x: -52, endPoint y: 372, distance: 165.0
click at [0, 372] on html "Unable to login Retrieving listings data.. has not yet accepted the Terms of Us…" at bounding box center [784, 248] width 1568 height 586
paste input "**********"
drag, startPoint x: 213, startPoint y: 370, endPoint x: 26, endPoint y: 367, distance: 187.0
click at [26, 367] on div "**********" at bounding box center [404, 370] width 759 height 18
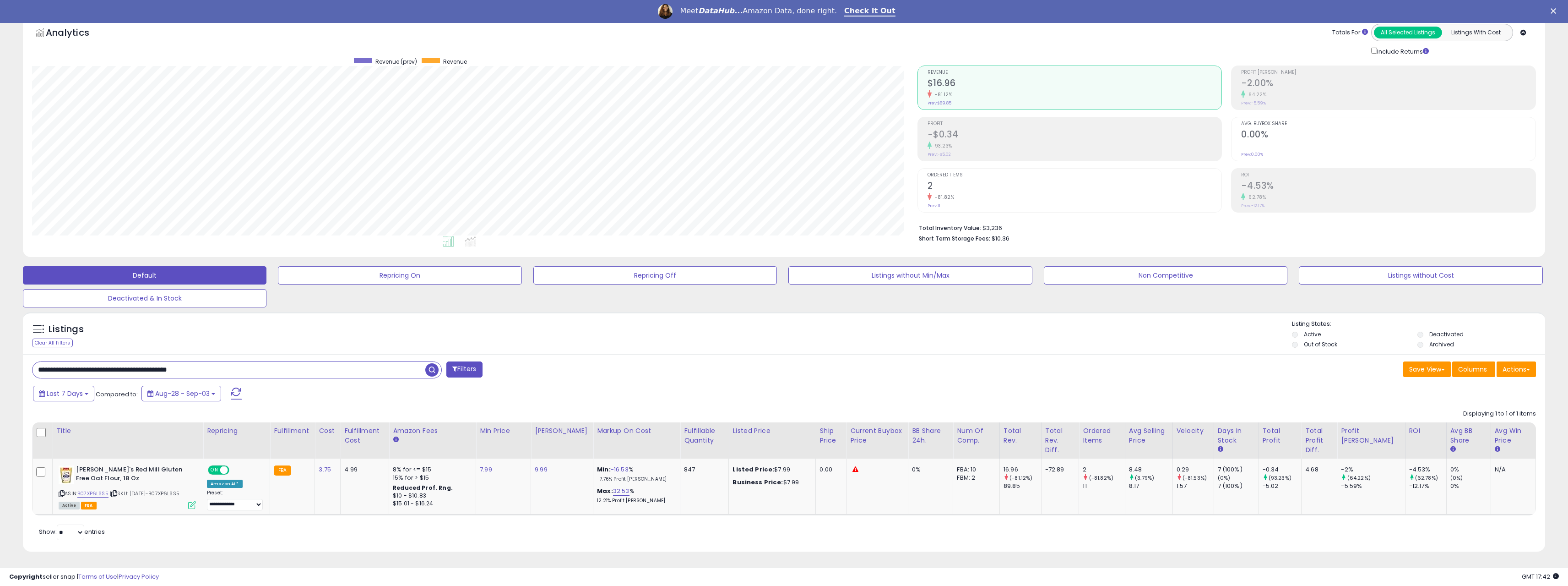
paste input "text"
drag, startPoint x: 82, startPoint y: 370, endPoint x: 15, endPoint y: 370, distance: 67.0
click at [1, 370] on div "**********" at bounding box center [784, 297] width 1568 height 579
paste input "text"
click at [431, 369] on span "button" at bounding box center [432, 370] width 13 height 13
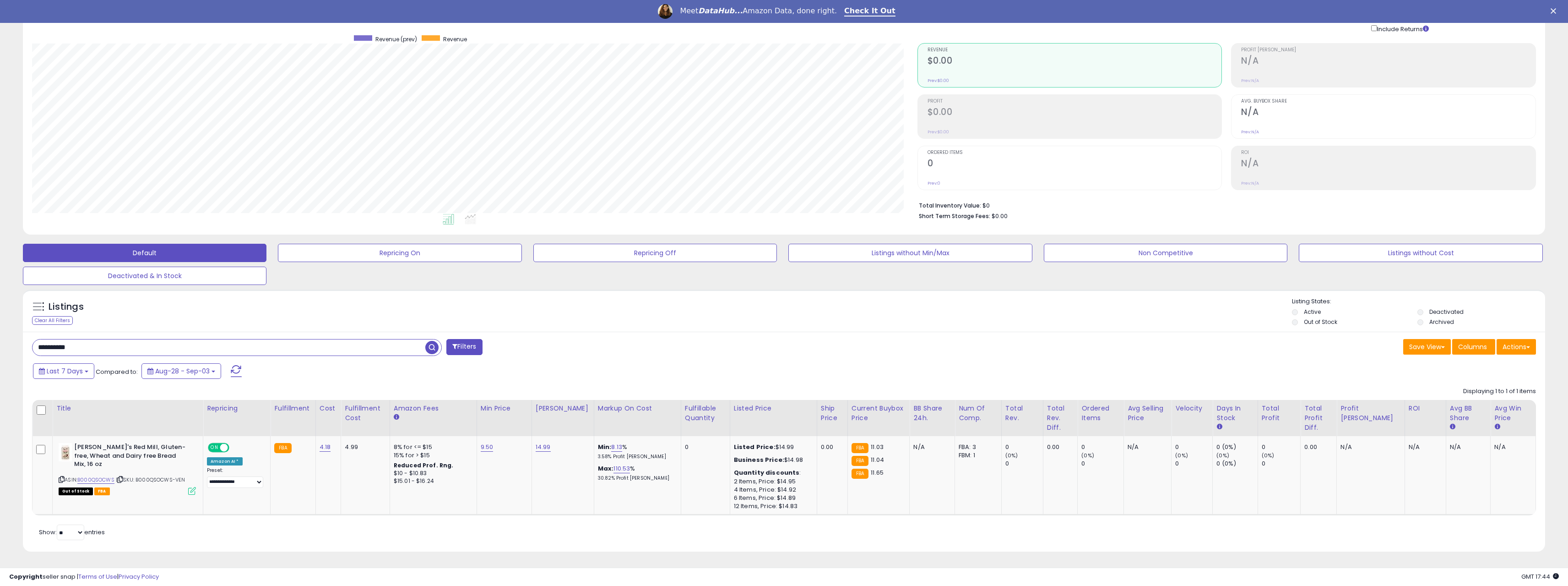
drag, startPoint x: 117, startPoint y: 348, endPoint x: 19, endPoint y: 343, distance: 98.1
click at [19, 343] on div "Listings Clear All Filters" at bounding box center [783, 424] width 1536 height 278
type input "*"
paste input "**********"
click at [431, 344] on span "button" at bounding box center [432, 348] width 13 height 13
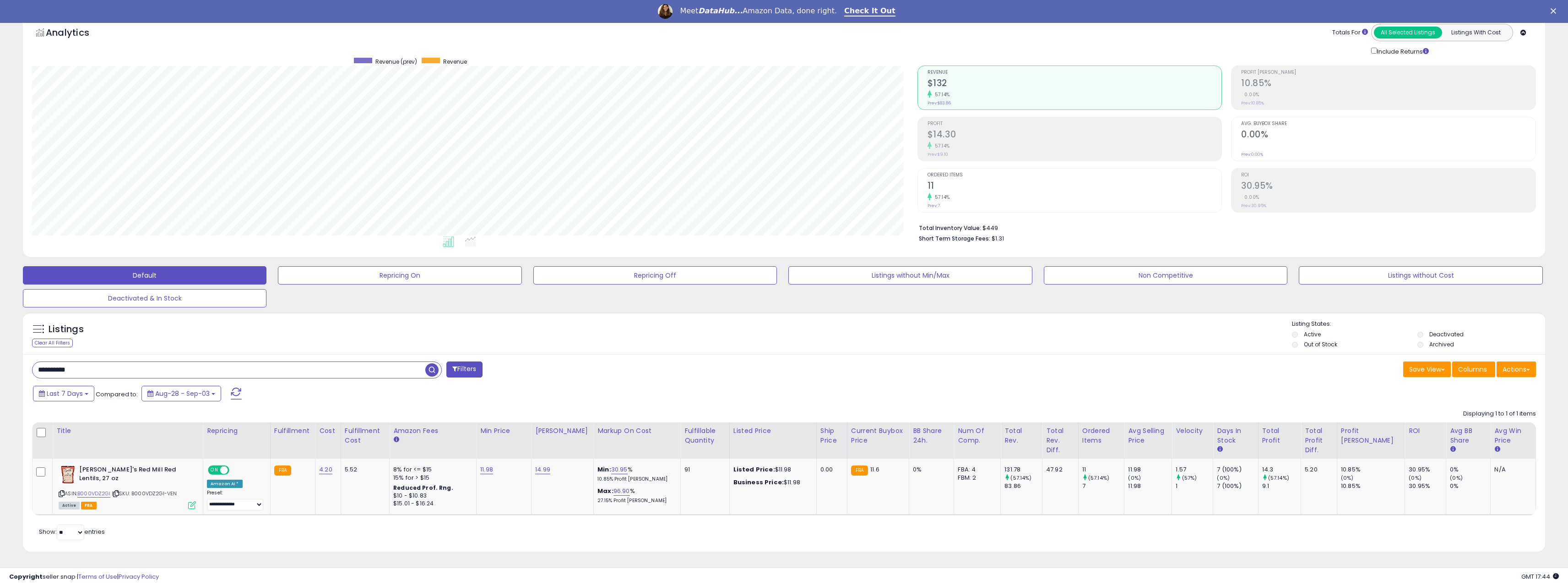
drag, startPoint x: 94, startPoint y: 370, endPoint x: -43, endPoint y: 366, distance: 137.1
click at [0, 366] on html "Unable to login Retrieving listings data.. has not yet accepted the Terms of Us…" at bounding box center [784, 248] width 1568 height 586
paste input "text"
click at [433, 369] on span "button" at bounding box center [432, 370] width 13 height 13
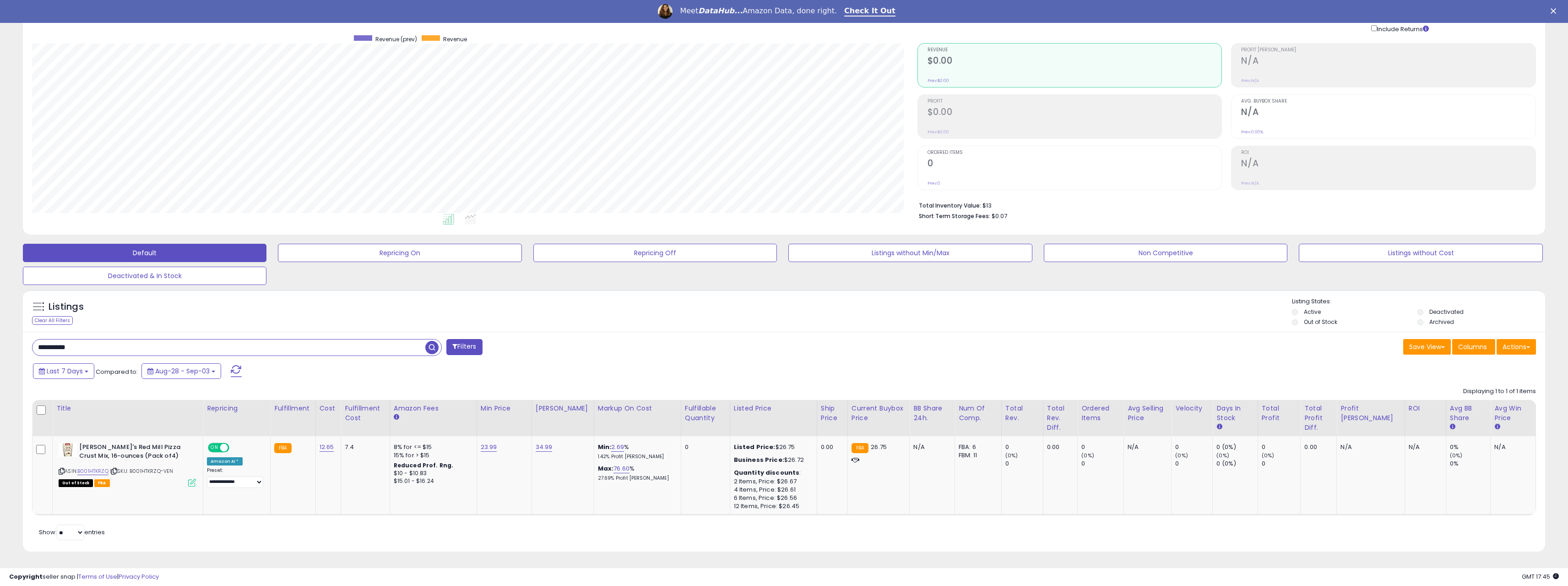
drag, startPoint x: 95, startPoint y: 345, endPoint x: 16, endPoint y: 344, distance: 79.0
click at [16, 344] on div "**********" at bounding box center [784, 278] width 1559 height 569
paste input "text"
click at [434, 348] on span "button" at bounding box center [432, 348] width 13 height 13
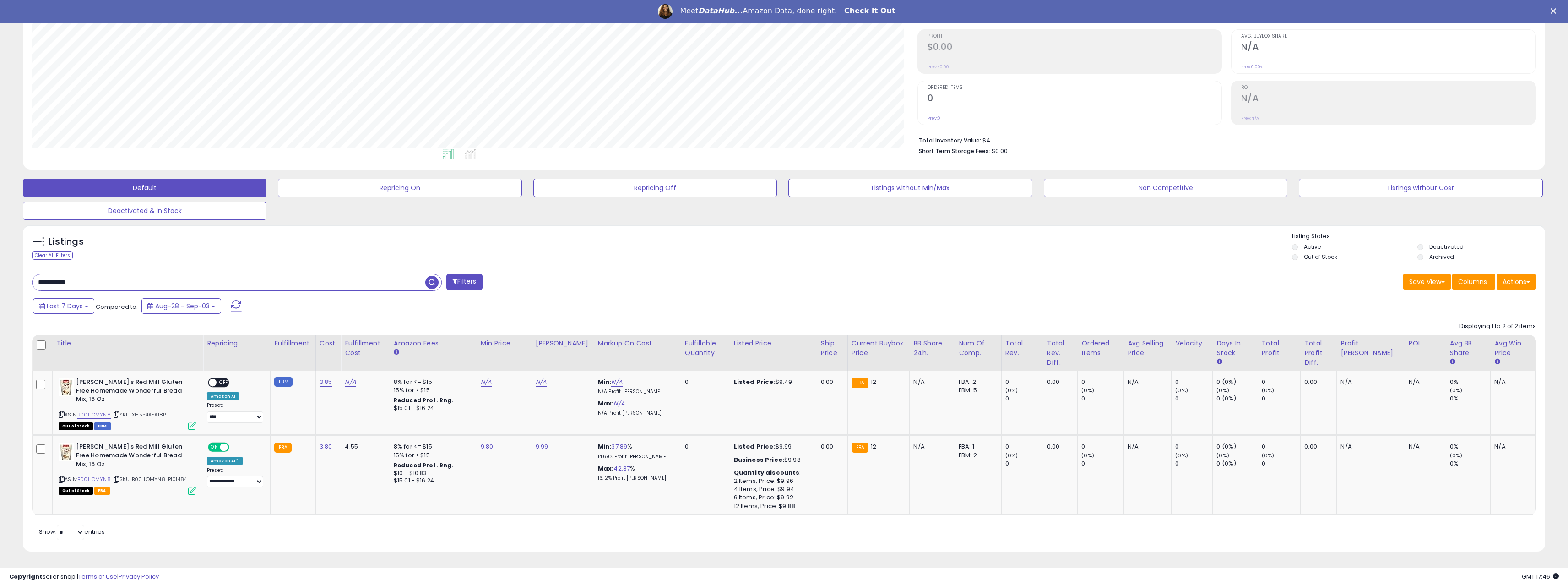
drag, startPoint x: 107, startPoint y: 286, endPoint x: 10, endPoint y: 283, distance: 97.0
click at [10, 283] on div "**********" at bounding box center [784, 245] width 1559 height 634
paste input "text"
click at [438, 279] on span "button" at bounding box center [432, 283] width 13 height 13
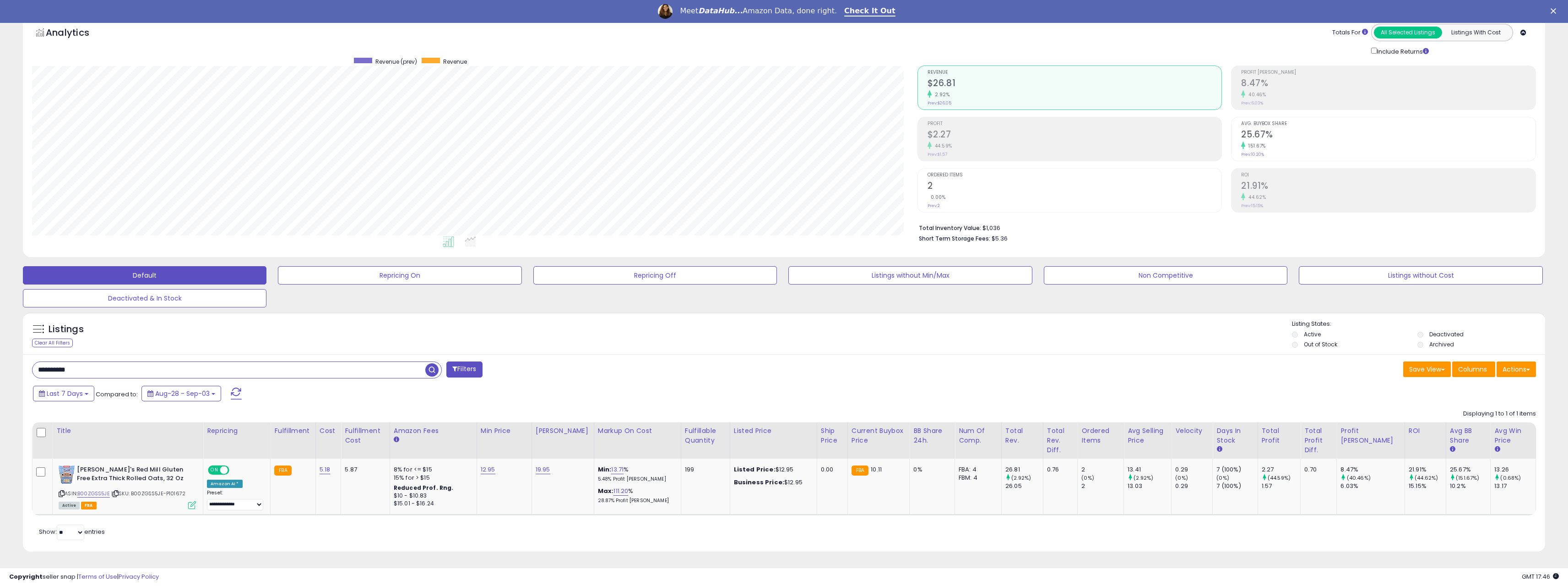
drag, startPoint x: 99, startPoint y: 372, endPoint x: 9, endPoint y: 376, distance: 90.1
click at [9, 376] on div "**********" at bounding box center [784, 289] width 1559 height 546
paste input "text"
click at [430, 372] on span "button" at bounding box center [432, 370] width 13 height 13
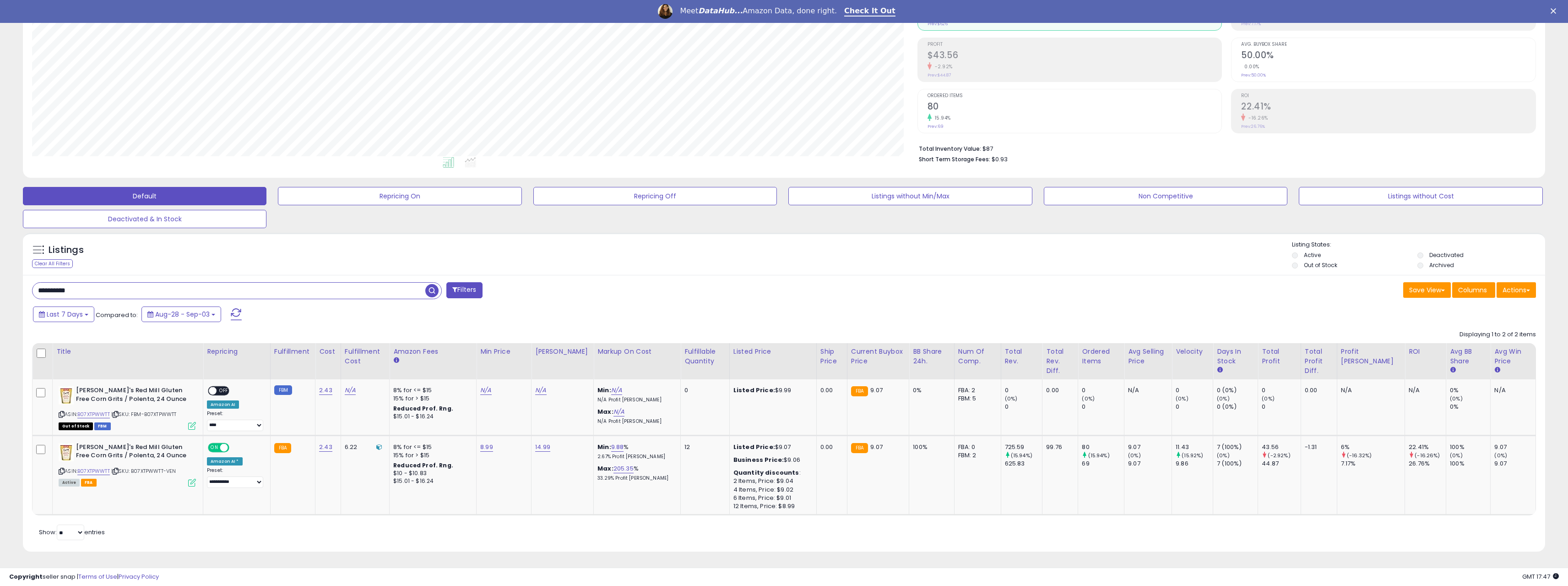
click at [75, 291] on input "**********" at bounding box center [228, 291] width 393 height 16
click at [75, 291] on input "**********" at bounding box center [228, 291] width 393 height 16
paste input "text"
click at [433, 291] on span "button" at bounding box center [432, 291] width 13 height 13
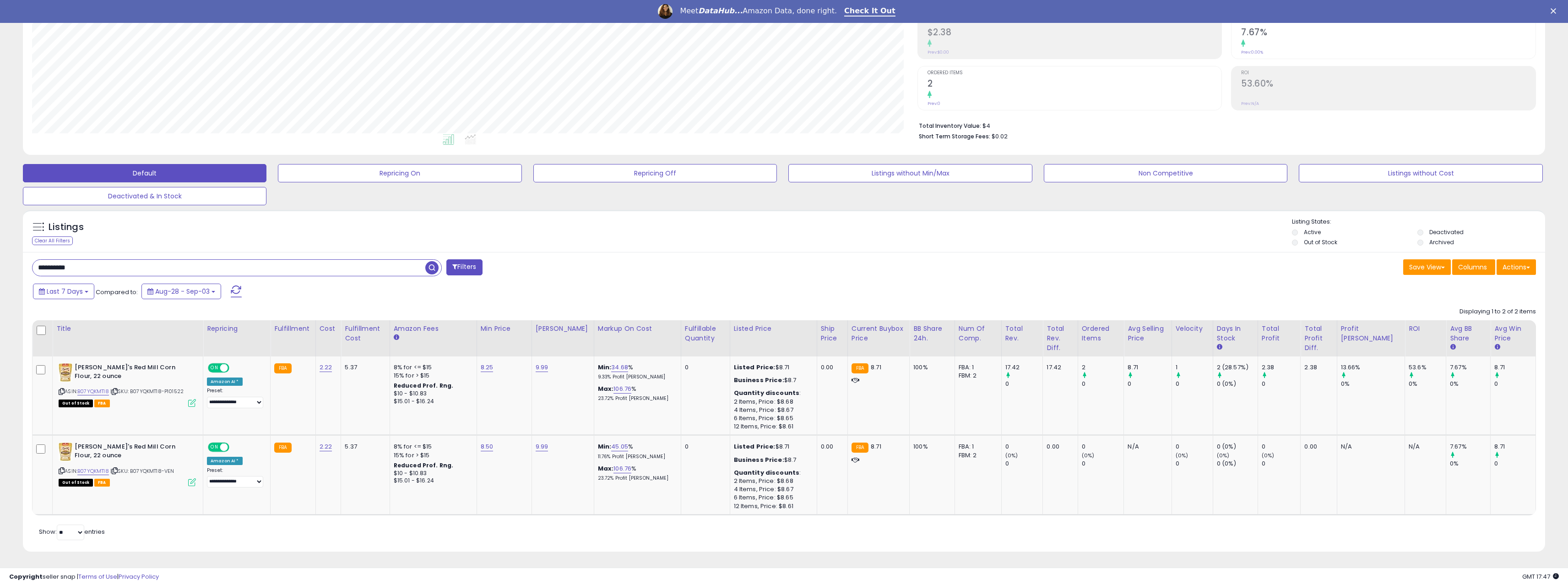
drag, startPoint x: 80, startPoint y: 263, endPoint x: 21, endPoint y: 269, distance: 59.3
click at [21, 269] on div "Listings Clear All Filters" at bounding box center [783, 384] width 1536 height 358
paste input "text"
type input "**********"
click at [430, 267] on span "button" at bounding box center [432, 268] width 13 height 13
